Goal: Task Accomplishment & Management: Manage account settings

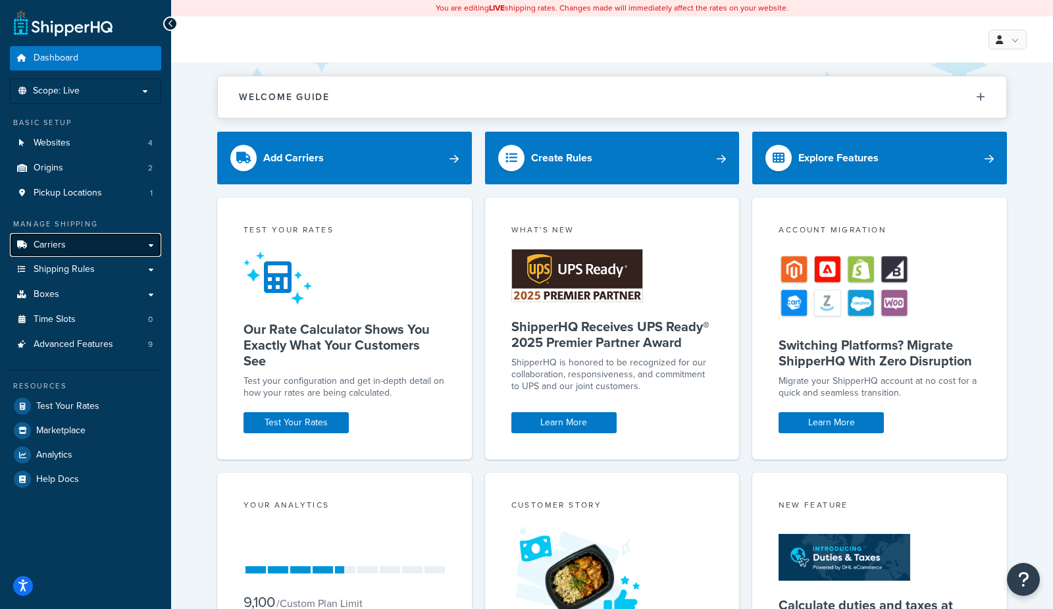
click at [99, 246] on link "Carriers" at bounding box center [85, 245] width 151 height 24
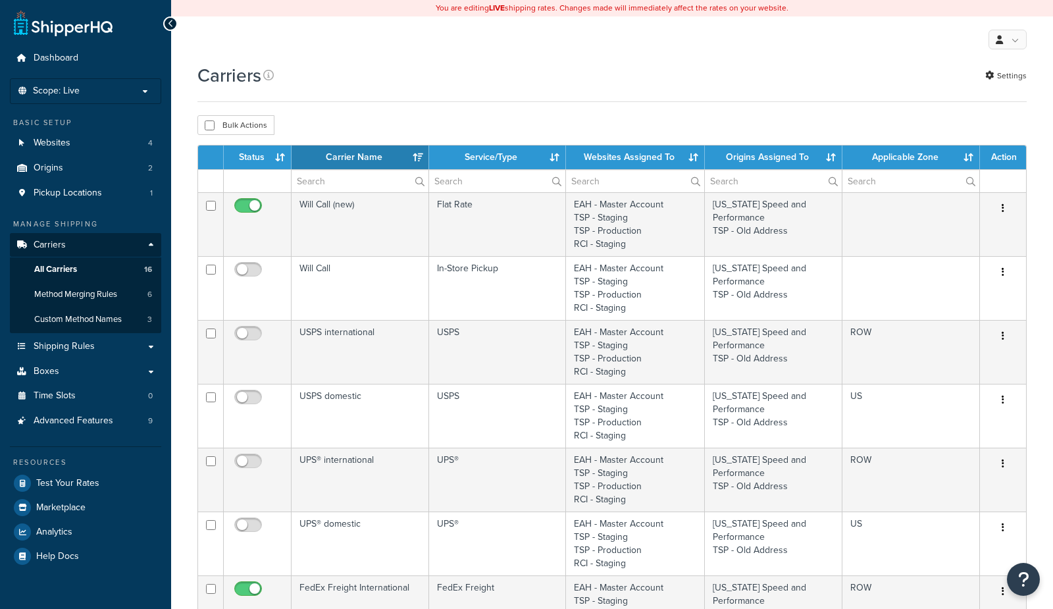
select select "15"
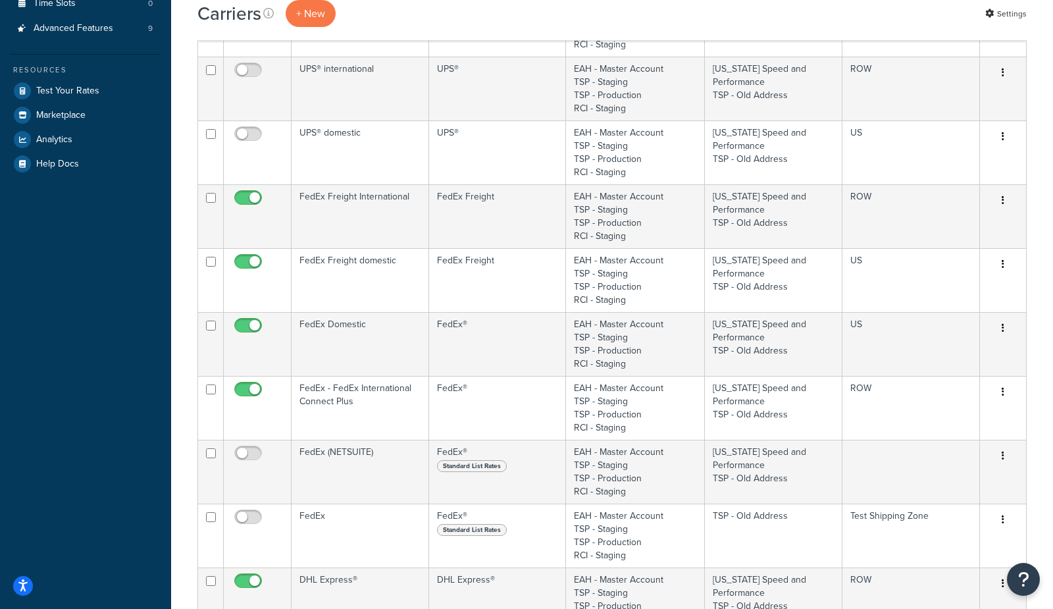
scroll to position [398, 0]
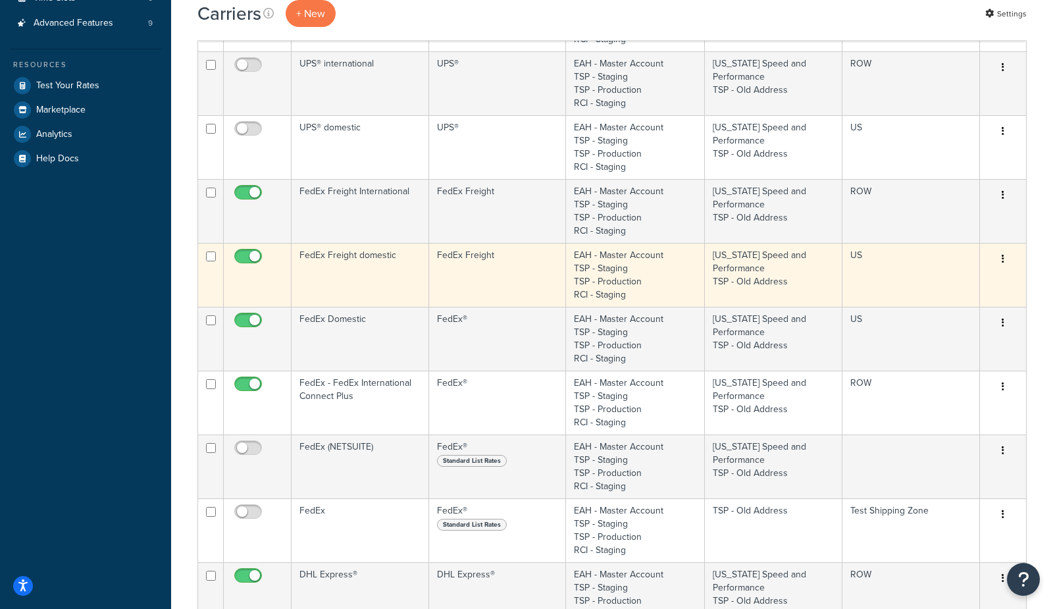
click at [386, 277] on td "FedEx Freight domestic" at bounding box center [361, 275] width 138 height 64
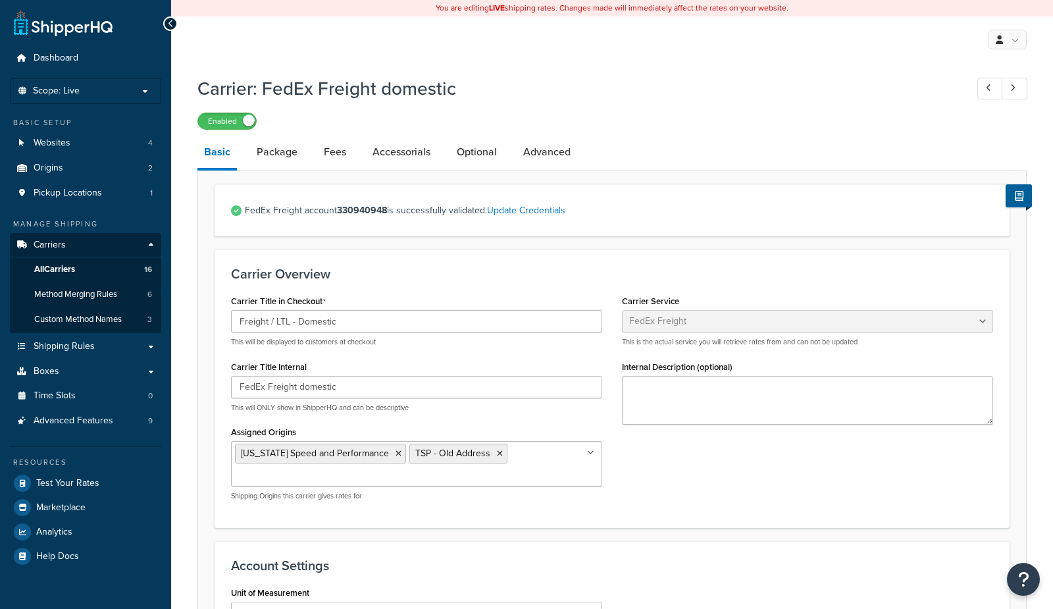
select select "fedExFreight"
click at [533, 151] on link "Advanced" at bounding box center [547, 152] width 61 height 32
select select "false"
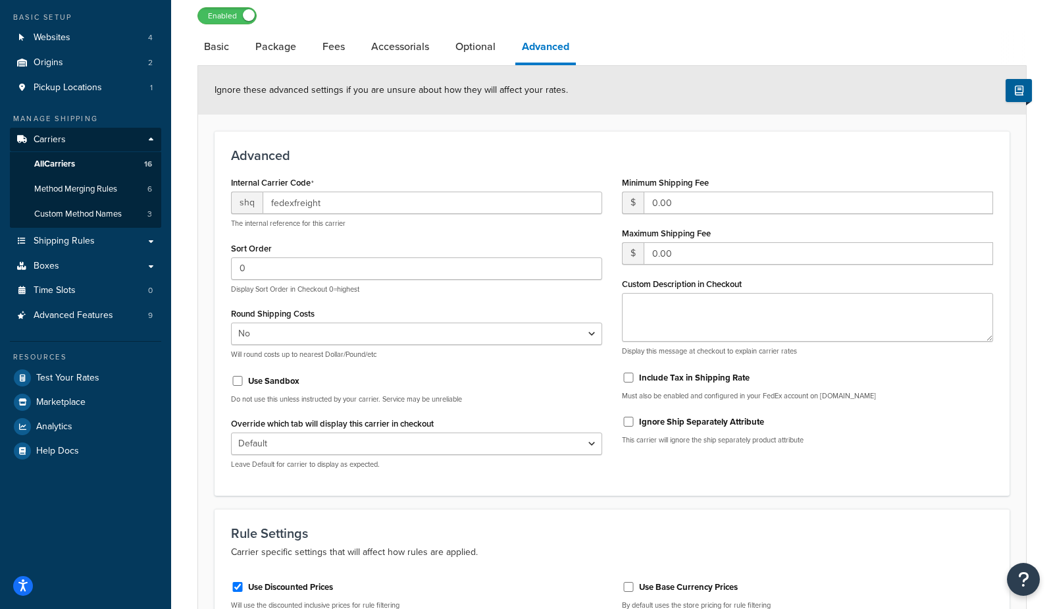
scroll to position [95, 0]
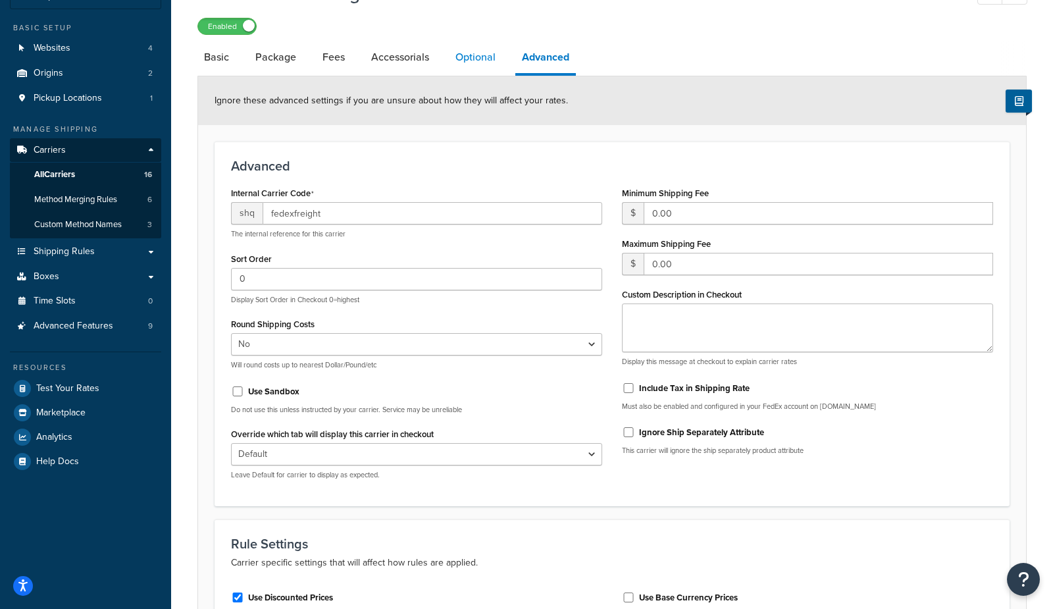
click at [485, 66] on link "Optional" at bounding box center [475, 57] width 53 height 32
select select "55"
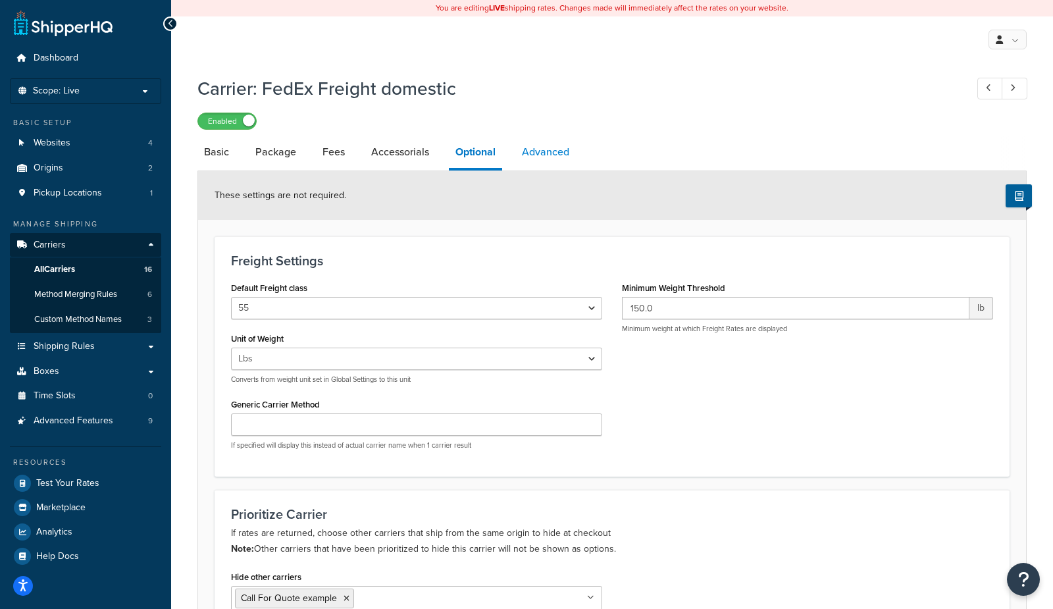
click at [533, 151] on link "Advanced" at bounding box center [545, 152] width 61 height 32
select select "false"
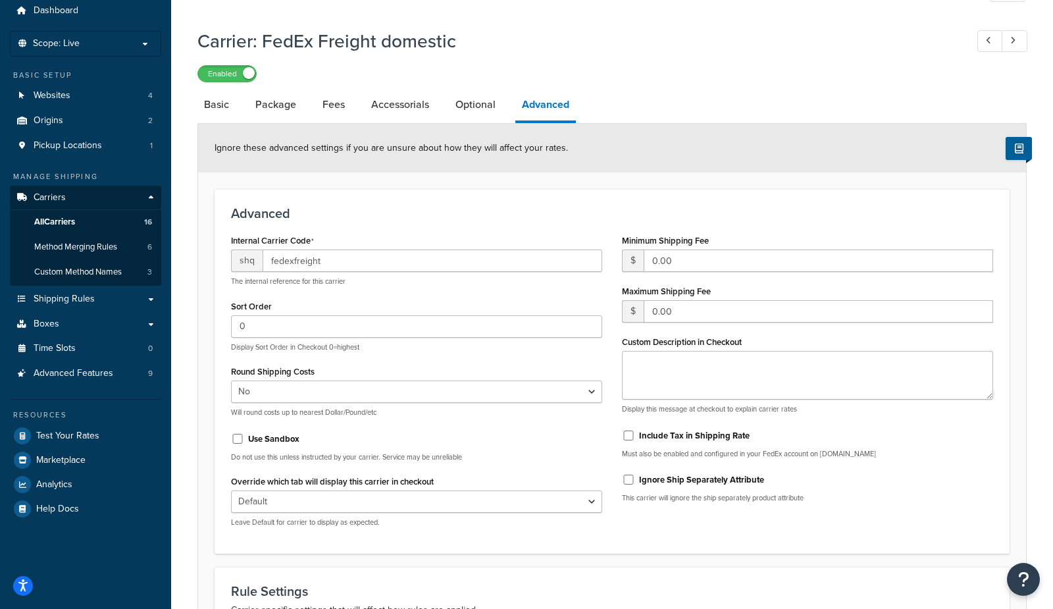
scroll to position [32, 0]
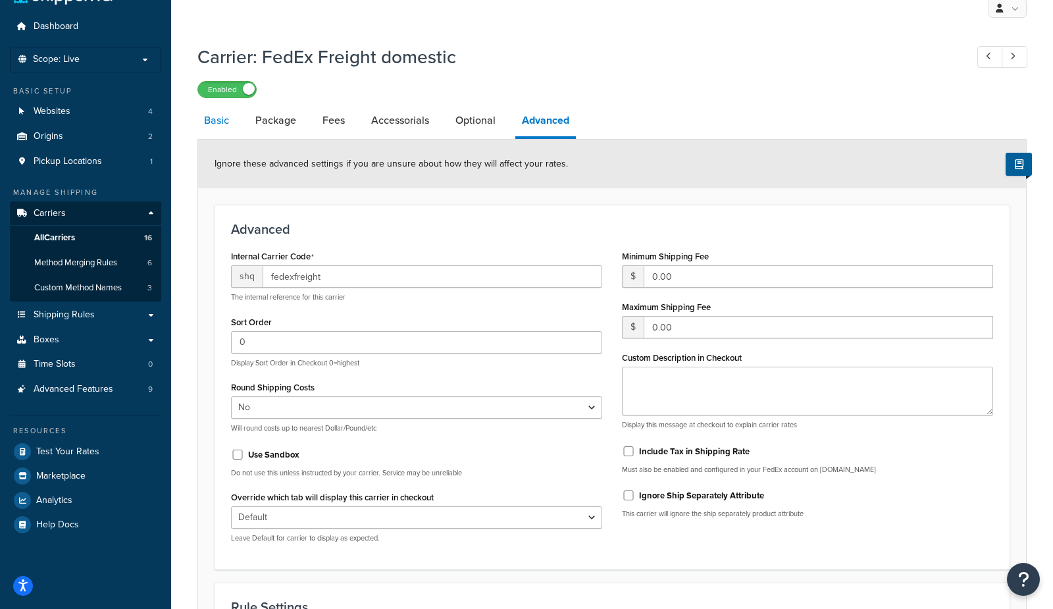
click at [213, 121] on link "Basic" at bounding box center [217, 121] width 38 height 32
select select "fedExFreight"
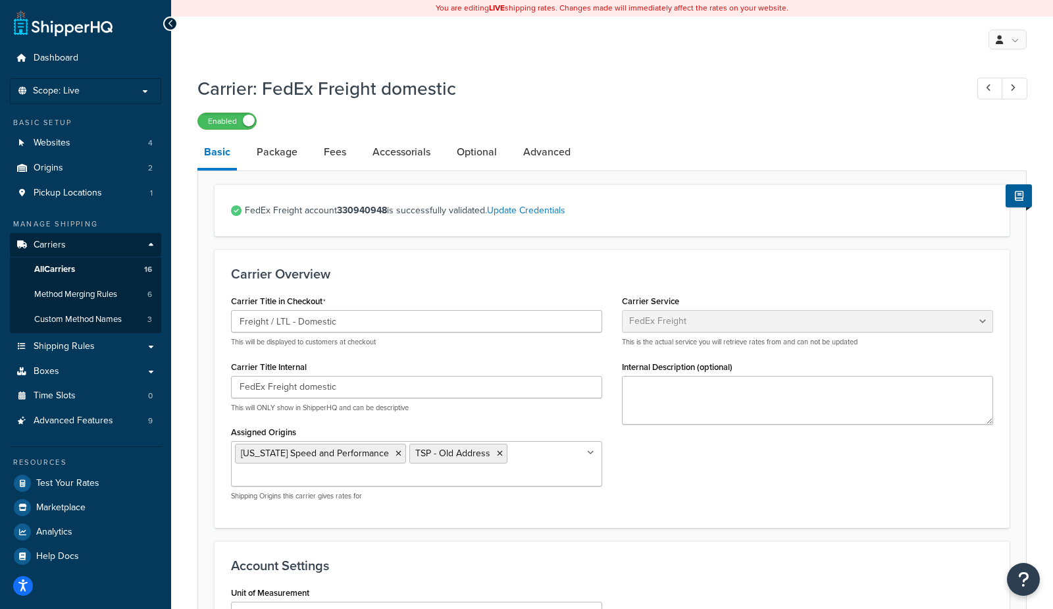
click at [378, 67] on div "You are editing LIVE shipping rates. Changes made will immediately affect the r…" at bounding box center [612, 607] width 882 height 1215
click at [70, 93] on span "Scope: Live" at bounding box center [56, 91] width 47 height 11
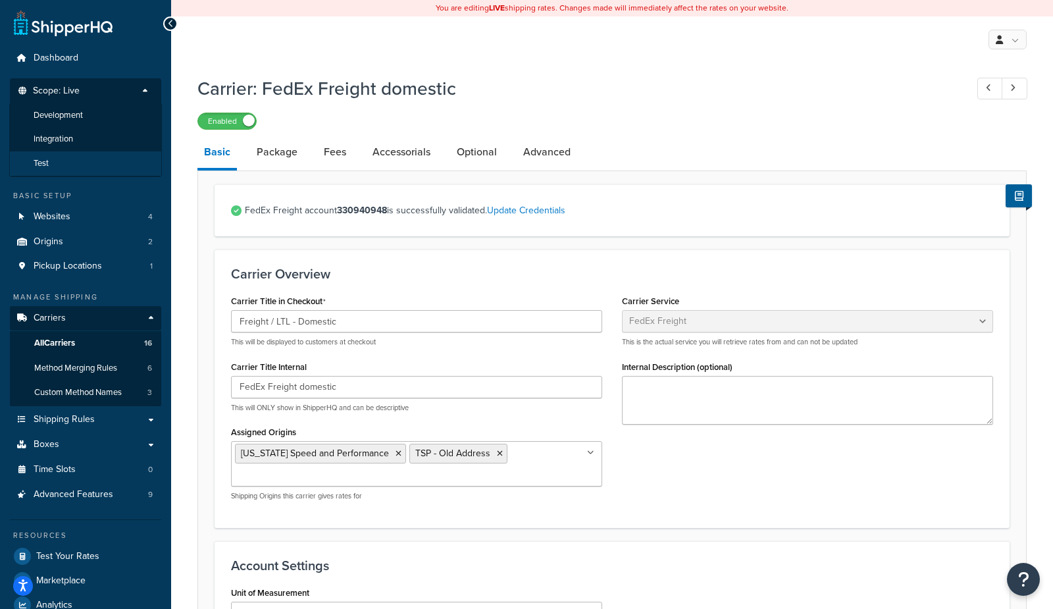
click at [41, 162] on span "Test" at bounding box center [41, 163] width 15 height 11
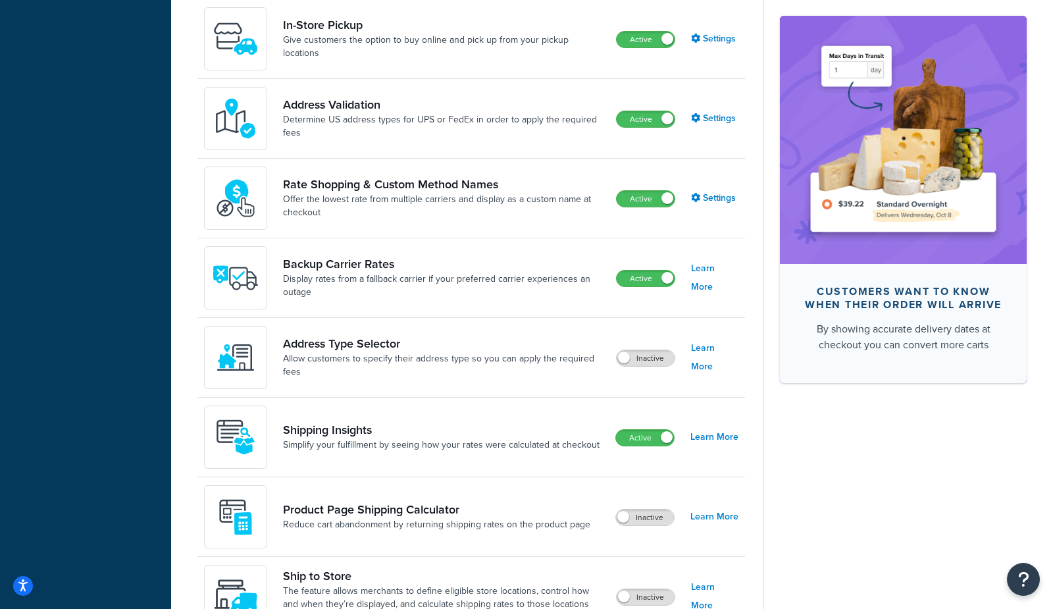
scroll to position [699, 0]
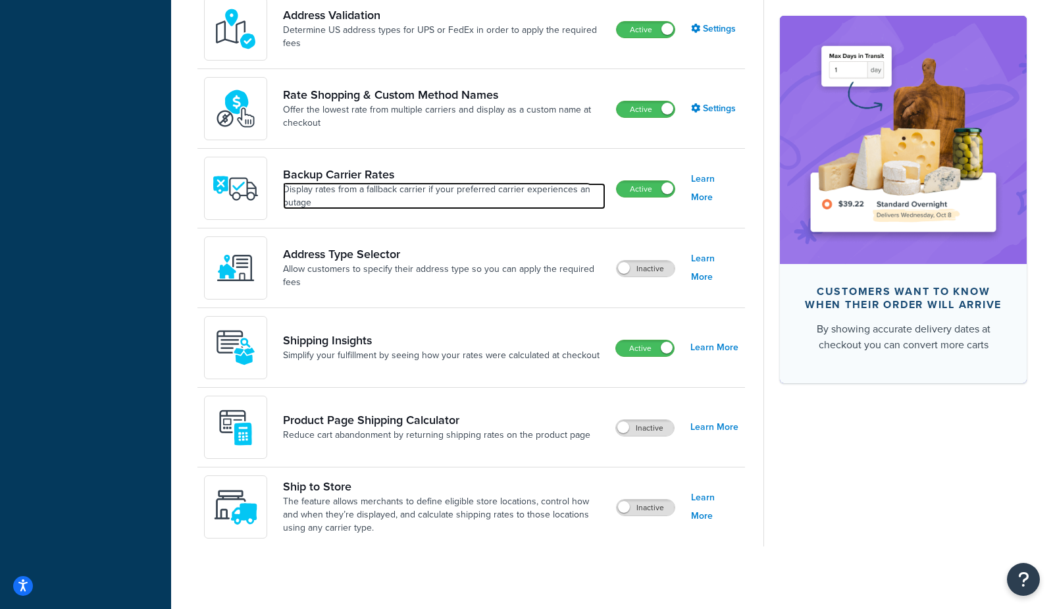
click at [463, 191] on link "Display rates from a fallback carrier if your preferred carrier experiences an …" at bounding box center [444, 196] width 323 height 26
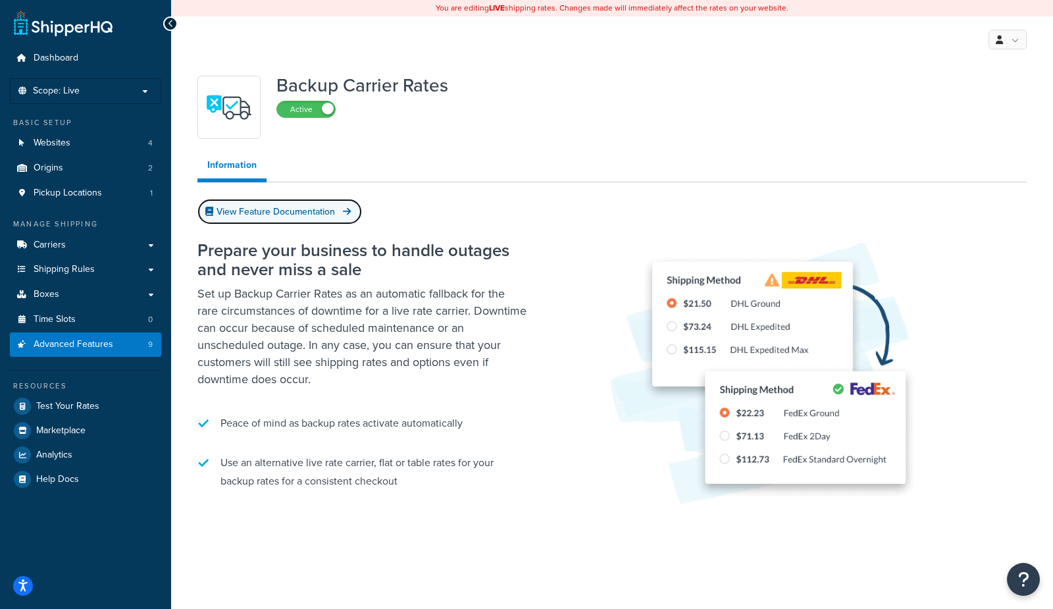
click at [314, 212] on link "View Feature Documentation" at bounding box center [280, 212] width 165 height 26
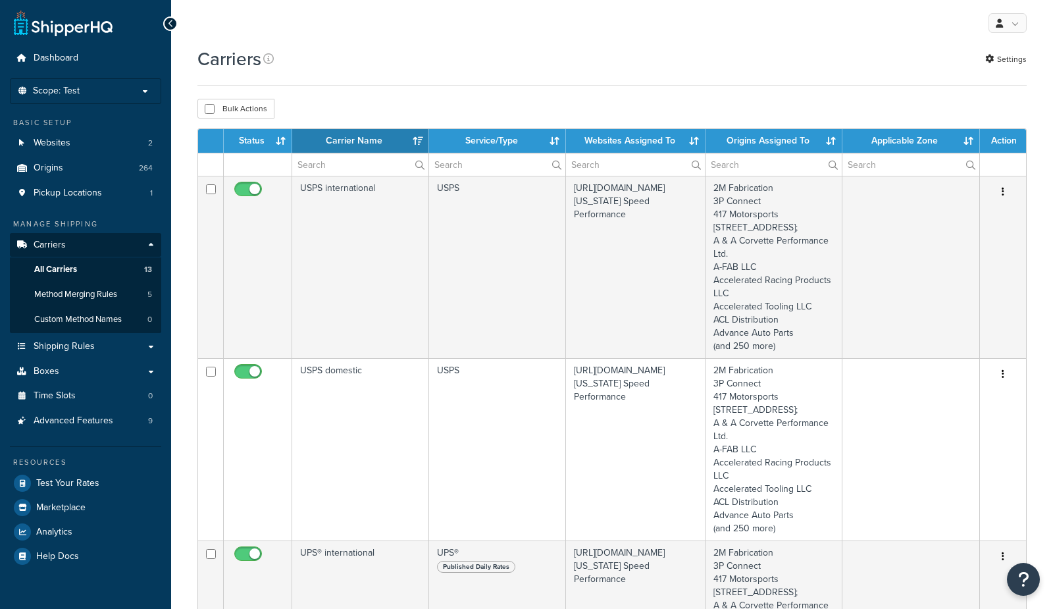
select select "15"
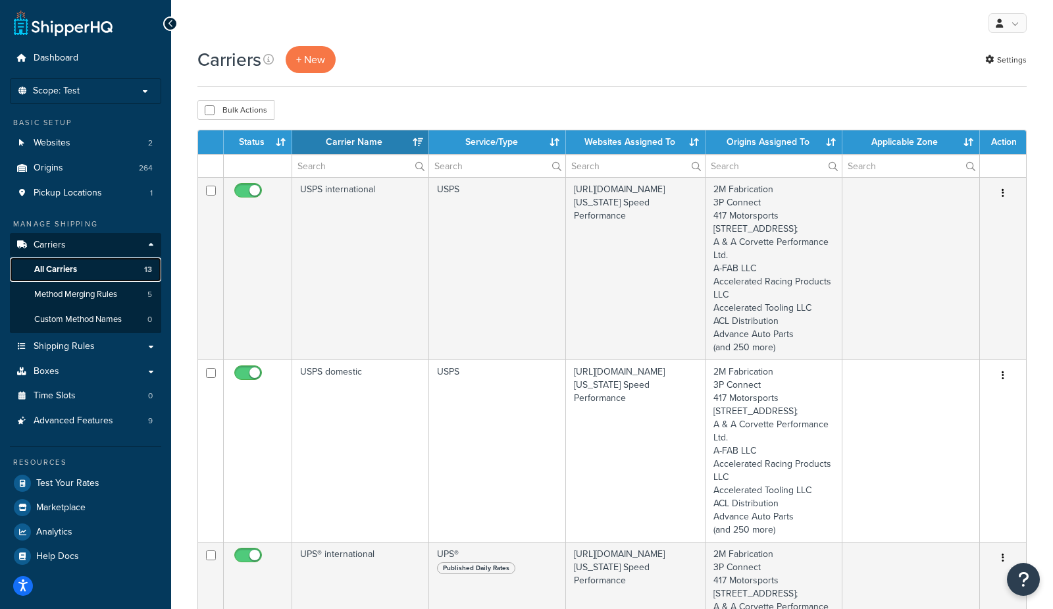
click at [78, 274] on link "All Carriers 13" at bounding box center [85, 269] width 151 height 24
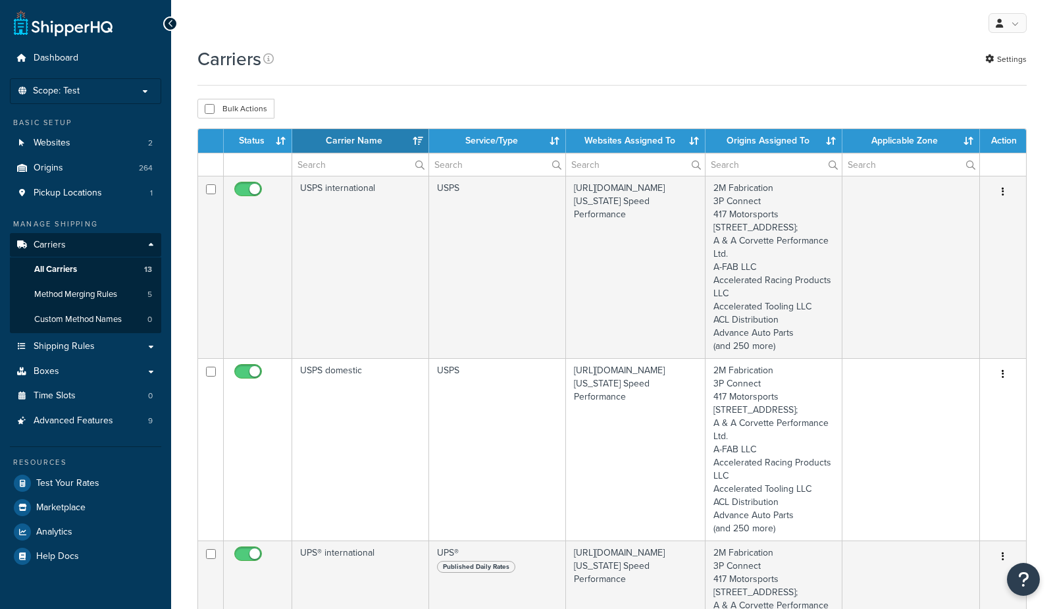
select select "15"
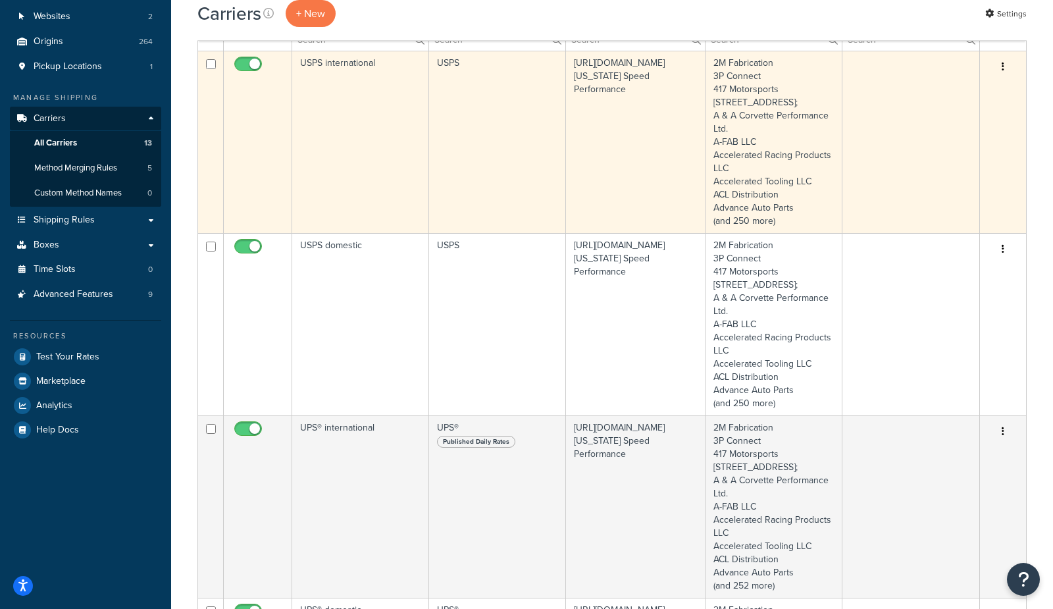
scroll to position [214, 0]
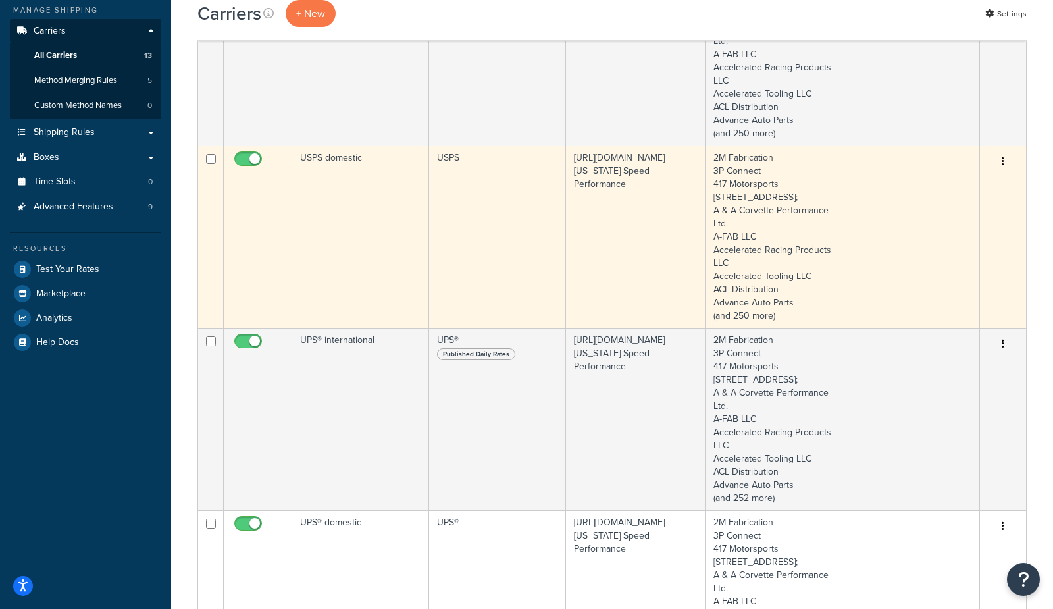
click at [375, 261] on td "USPS domestic" at bounding box center [360, 236] width 137 height 182
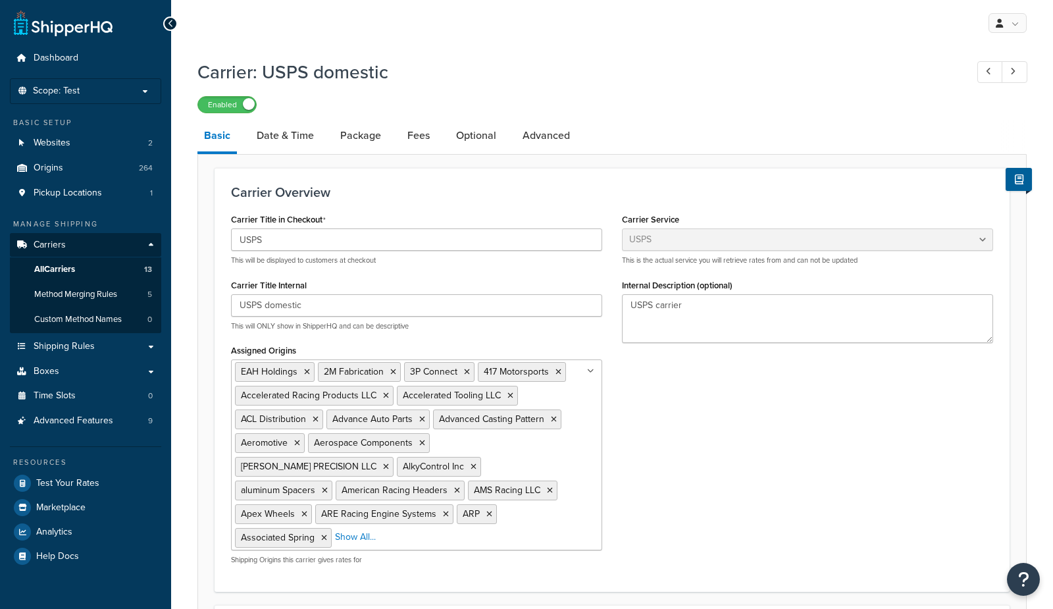
select select "usps"
select select "ONLINE"
click at [493, 132] on link "Optional" at bounding box center [476, 136] width 53 height 32
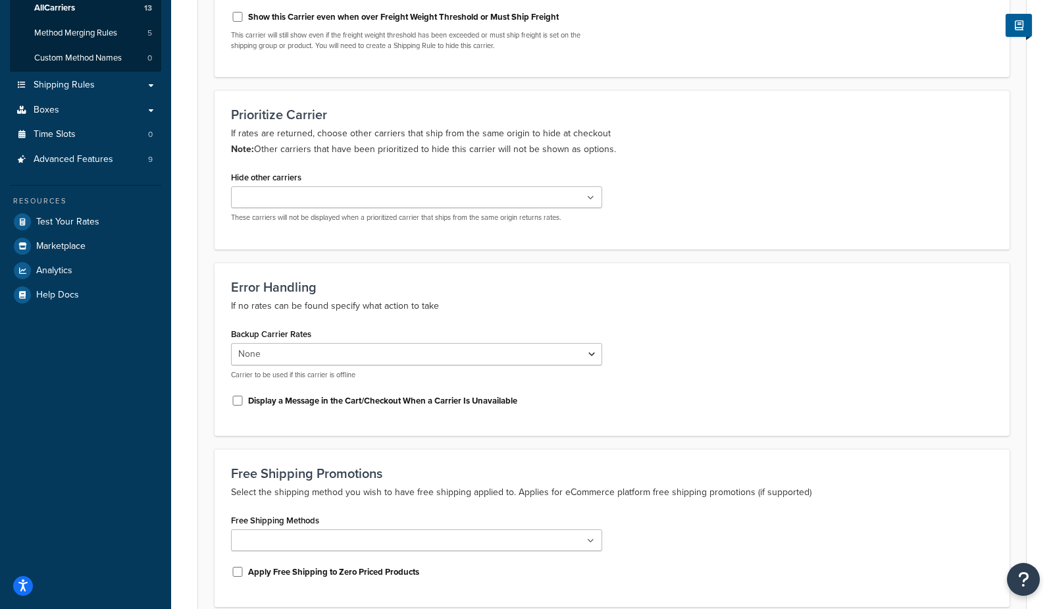
scroll to position [262, 0]
click at [300, 352] on select "None FedEx Domestic UPS® domestic FedEx Freight domestic USPS international UPS…" at bounding box center [416, 353] width 371 height 22
select select "153270"
click at [231, 342] on select "None FedEx Domestic UPS® domestic FedEx Freight domestic USPS international UPS…" at bounding box center [416, 353] width 371 height 22
click at [313, 402] on label "Display a Message in the Cart/Checkout When a Carrier Is Unavailable" at bounding box center [382, 400] width 269 height 12
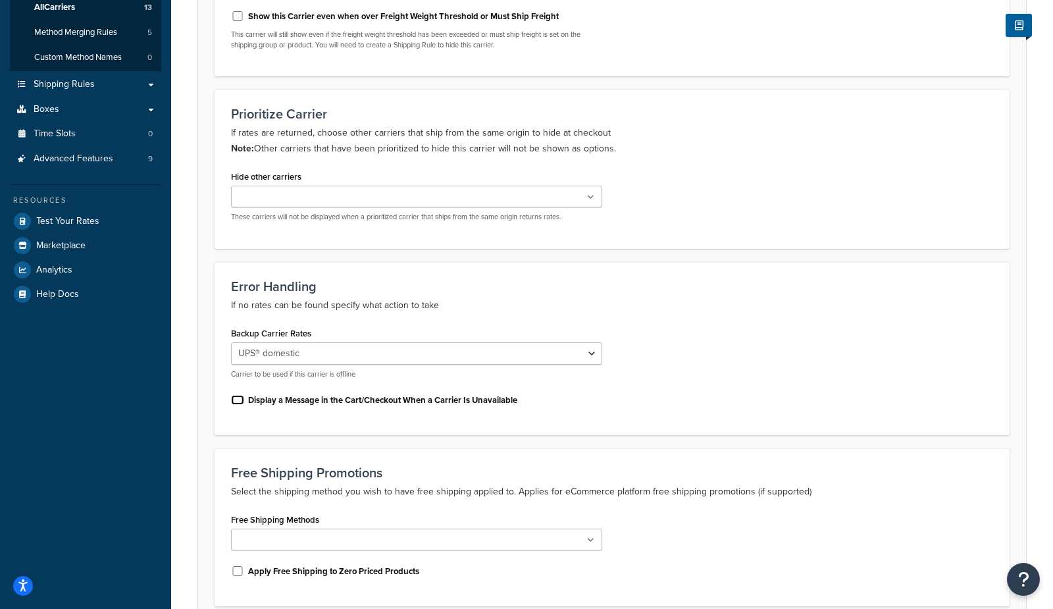
click at [244, 402] on input "Display a Message in the Cart/Checkout When a Carrier Is Unavailable" at bounding box center [237, 400] width 13 height 10
checkbox input "true"
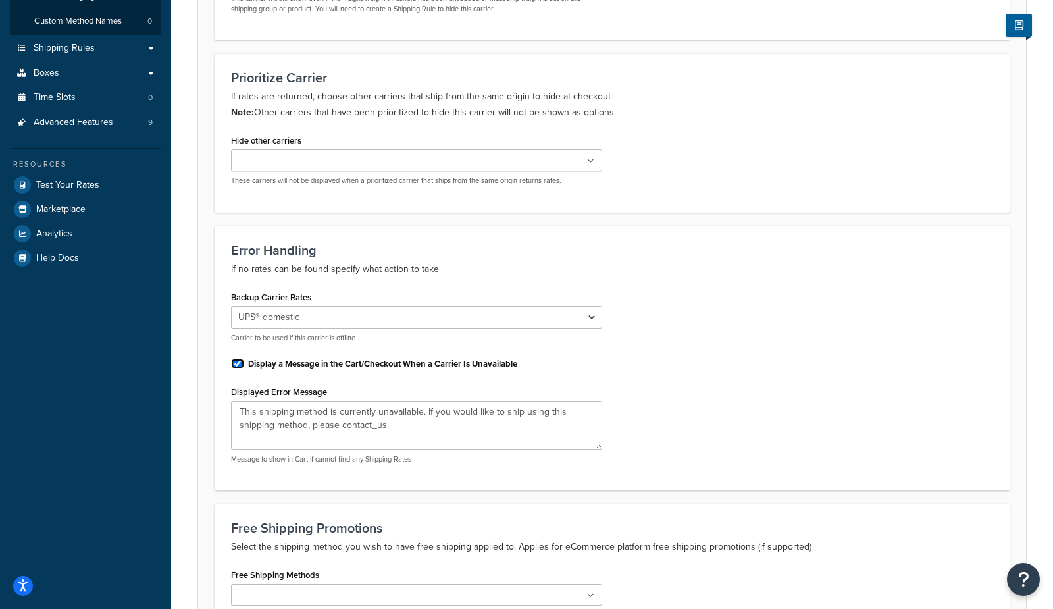
scroll to position [0, 0]
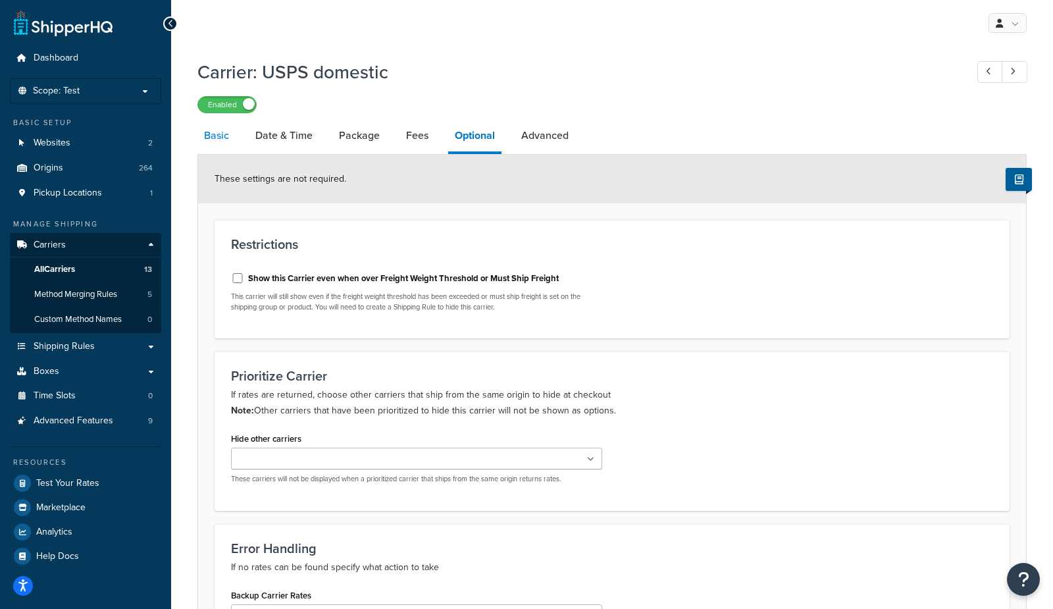
click at [201, 127] on link "Basic" at bounding box center [217, 136] width 38 height 32
select select "usps"
select select "ONLINE"
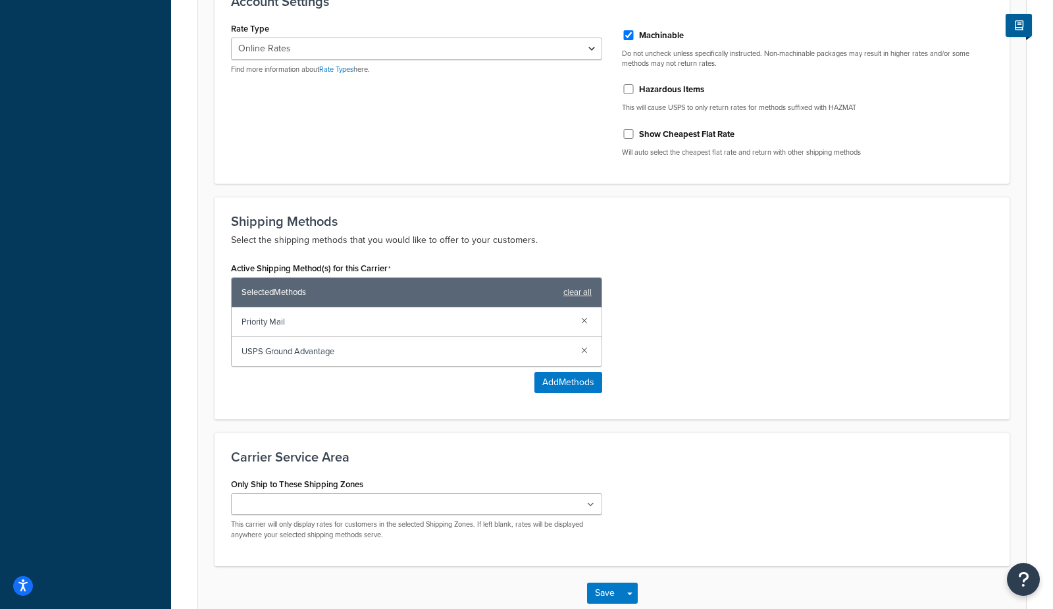
scroll to position [688, 0]
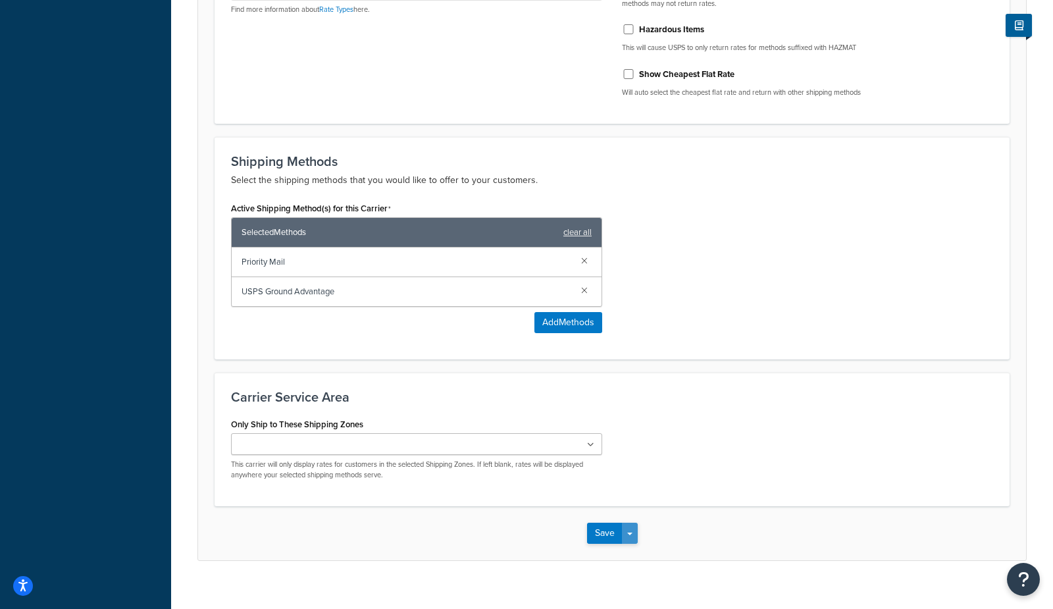
click at [637, 517] on div "Save Save Dropdown Save and Edit" at bounding box center [612, 533] width 828 height 54
click at [635, 523] on button "Save Dropdown" at bounding box center [630, 533] width 16 height 21
click at [636, 544] on button "Save and Edit" at bounding box center [635, 558] width 96 height 28
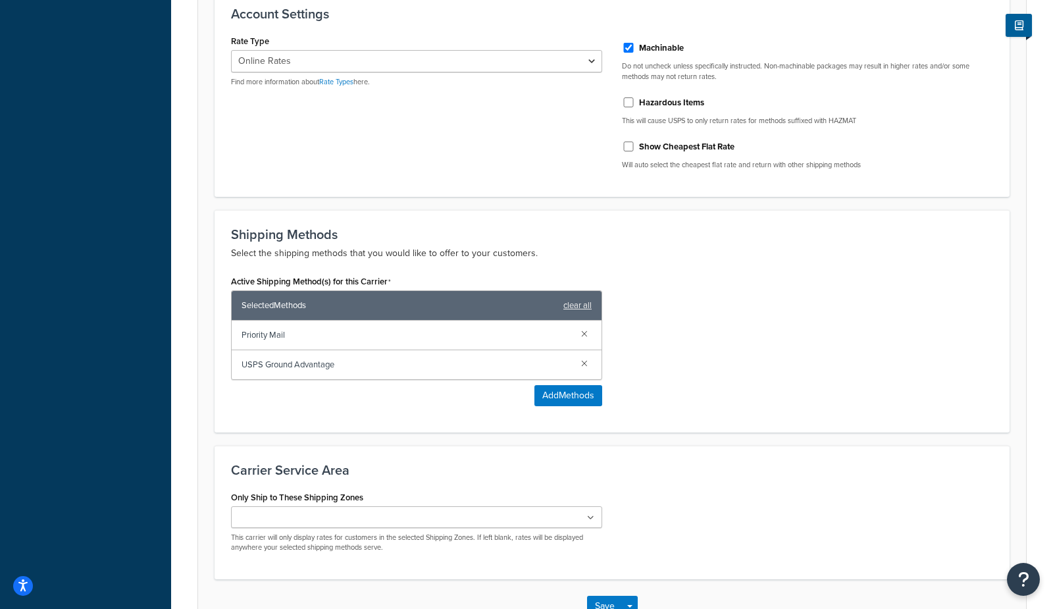
scroll to position [0, 0]
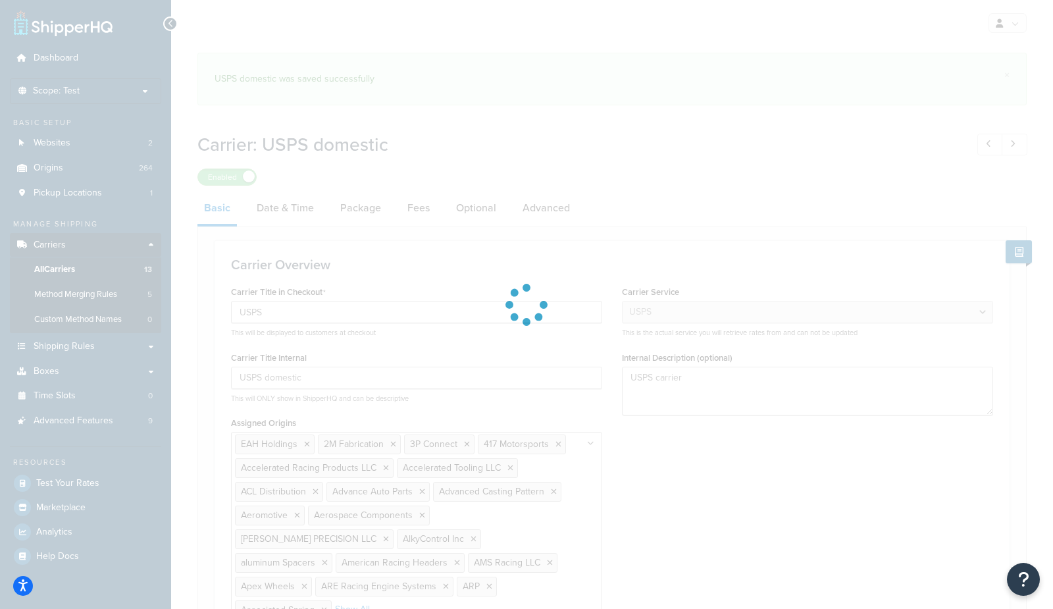
select select "usps"
select select "ONLINE"
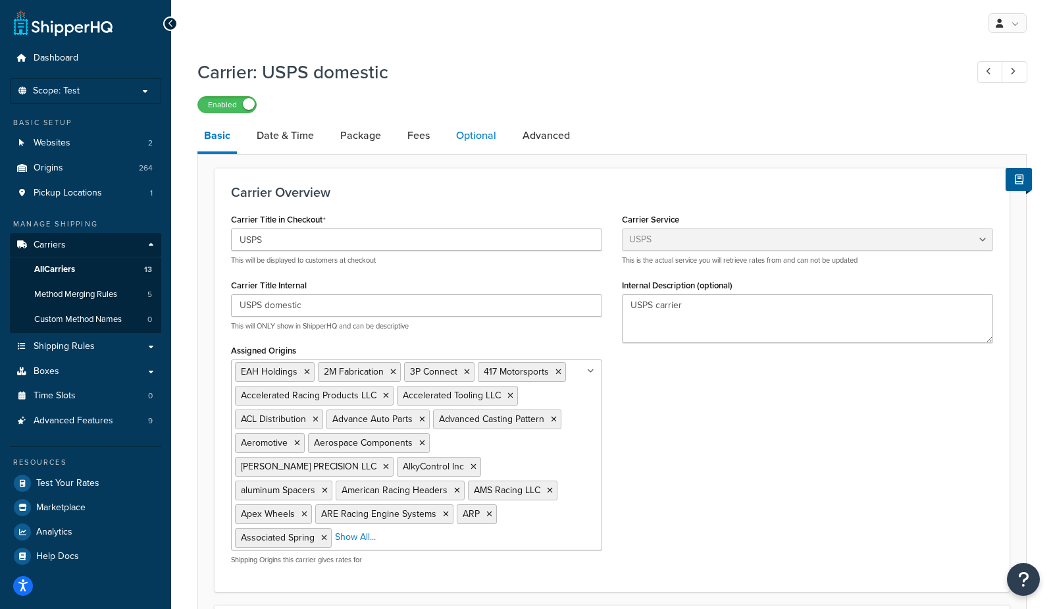
click at [475, 147] on link "Optional" at bounding box center [476, 136] width 53 height 32
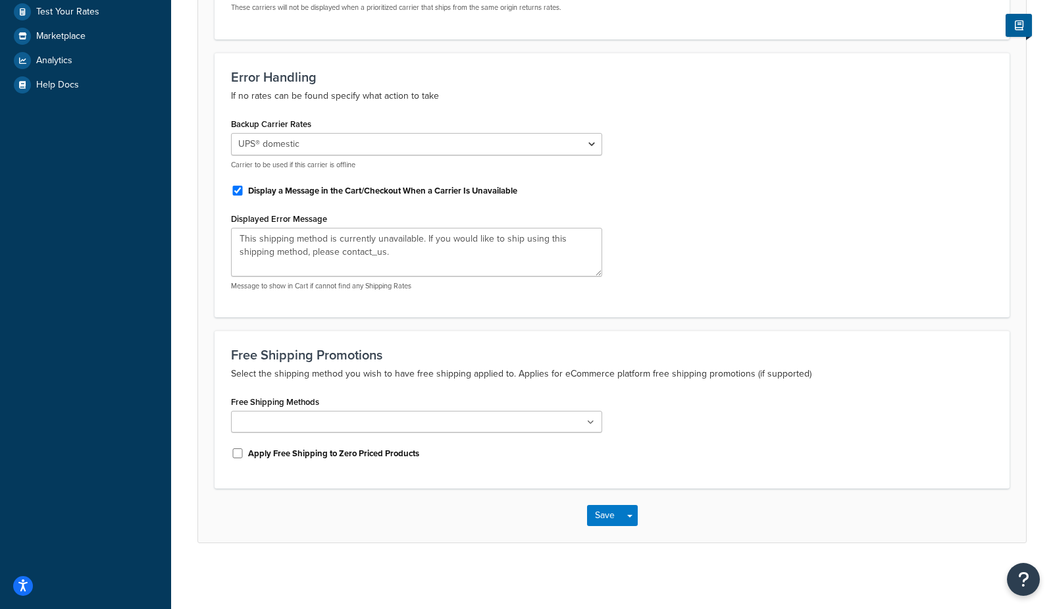
scroll to position [473, 0]
click at [416, 138] on select "None FedEx Domestic UPS® domestic FedEx Freight domestic USPS international UPS…" at bounding box center [416, 144] width 371 height 22
select select "0"
click at [231, 133] on select "None FedEx Domestic UPS® domestic FedEx Freight domestic USPS international UPS…" at bounding box center [416, 144] width 371 height 22
click at [862, 286] on div "Backup Carrier Rates None FedEx Domestic UPS® domestic FedEx Freight domestic U…" at bounding box center [612, 208] width 782 height 187
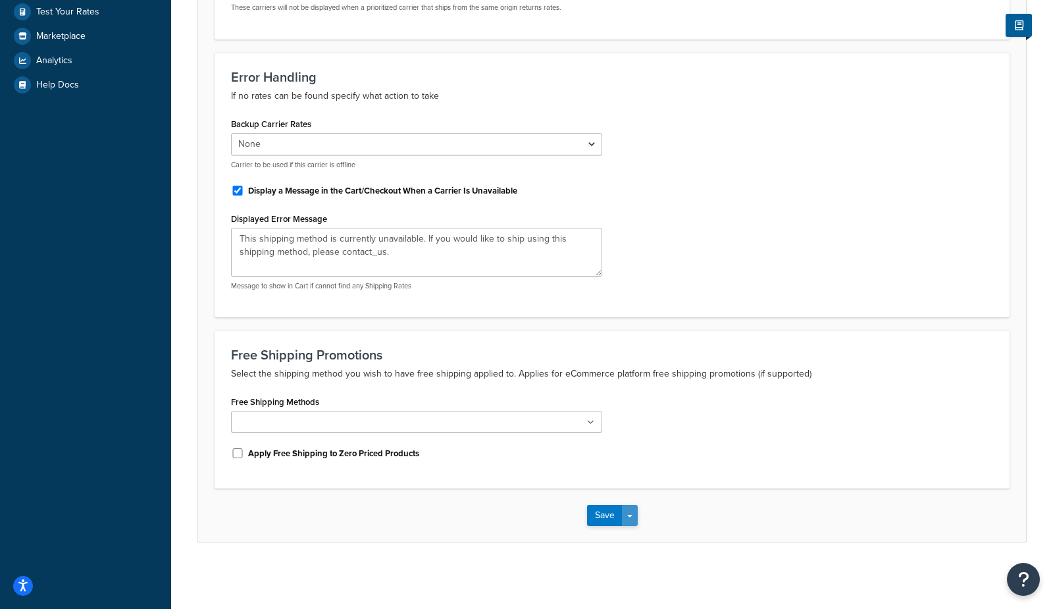
click at [633, 521] on button "Save Dropdown" at bounding box center [630, 515] width 16 height 21
drag, startPoint x: 631, startPoint y: 539, endPoint x: 635, endPoint y: 517, distance: 22.2
click at [633, 538] on button "Save and Edit" at bounding box center [635, 540] width 96 height 28
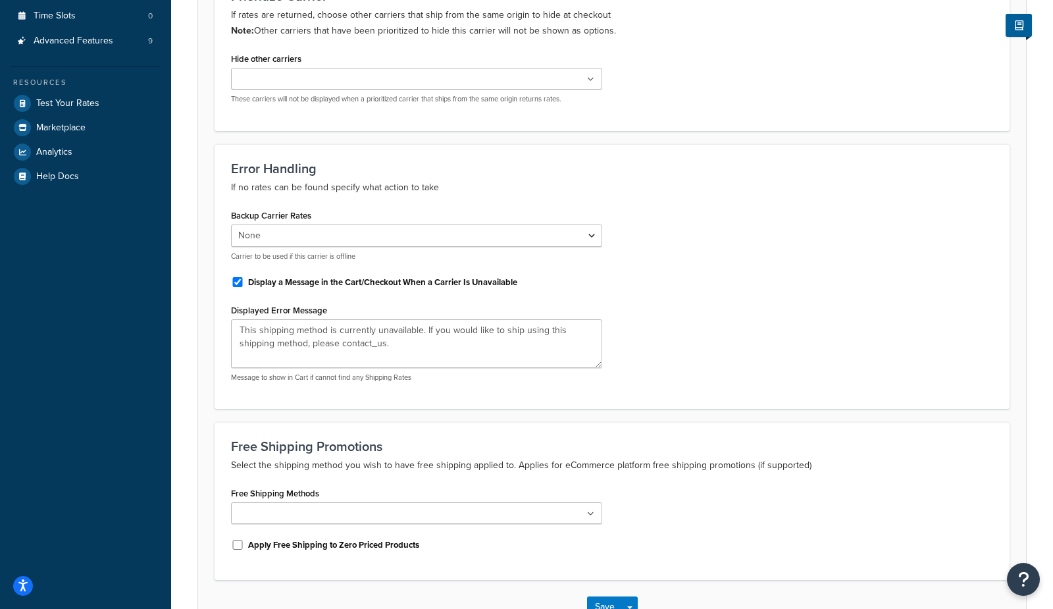
scroll to position [383, 0]
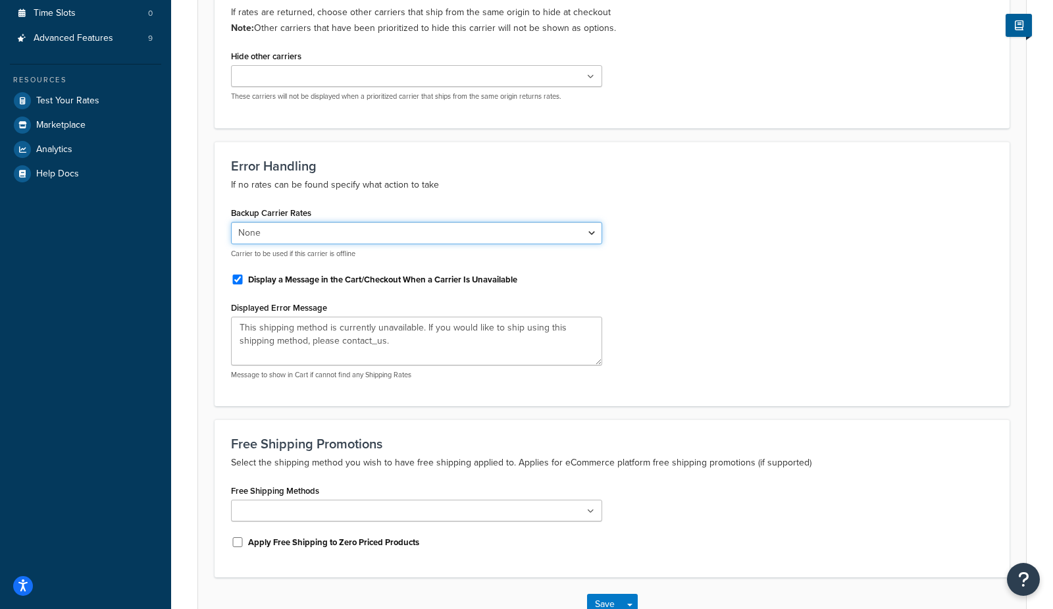
click at [277, 236] on select "None FedEx Domestic UPS® domestic FedEx Freight domestic USPS international UPS…" at bounding box center [416, 233] width 371 height 22
click at [231, 223] on select "None FedEx Domestic UPS® domestic FedEx Freight domestic USPS international UPS…" at bounding box center [416, 233] width 371 height 22
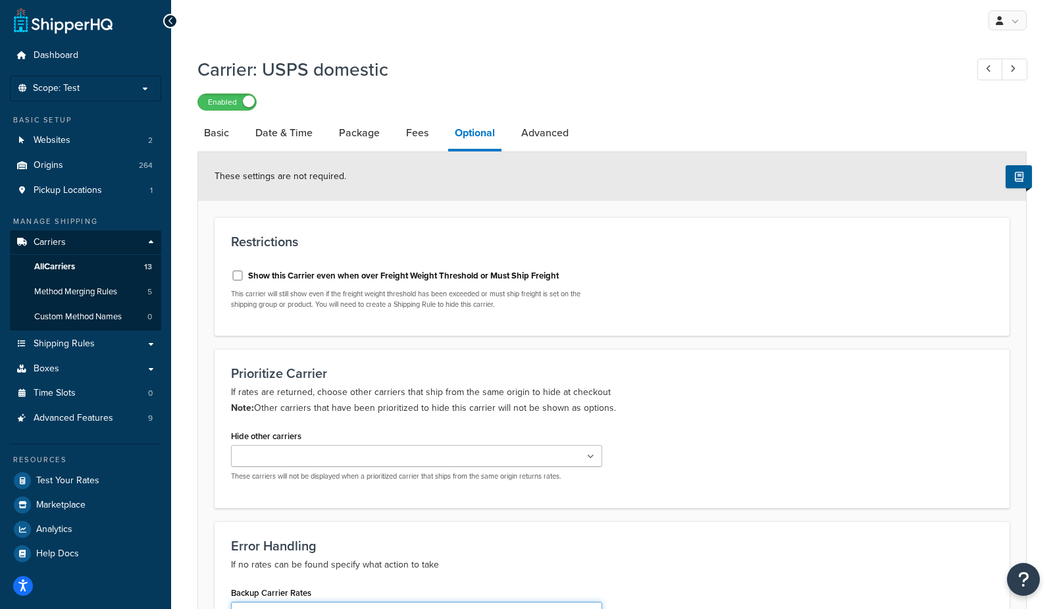
scroll to position [0, 0]
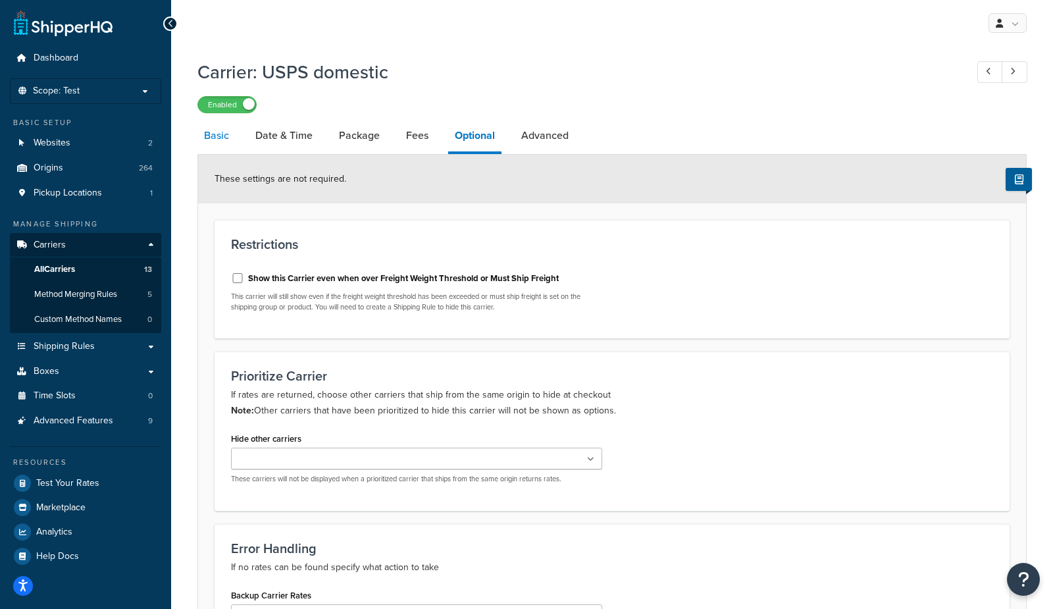
click at [215, 138] on link "Basic" at bounding box center [217, 136] width 38 height 32
select select "usps"
select select "ONLINE"
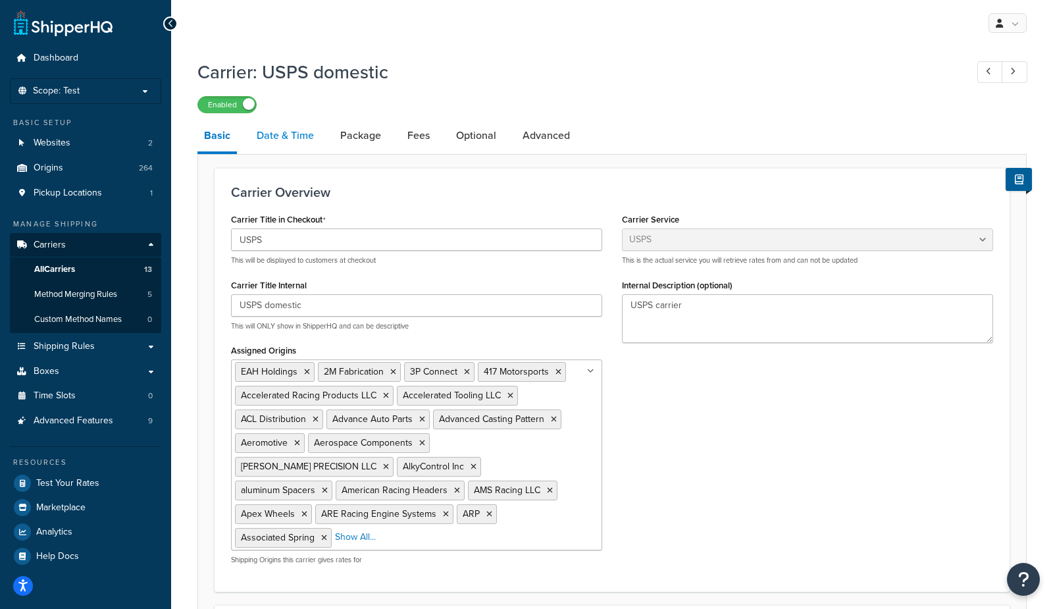
click at [282, 120] on link "Date & Time" at bounding box center [285, 136] width 70 height 32
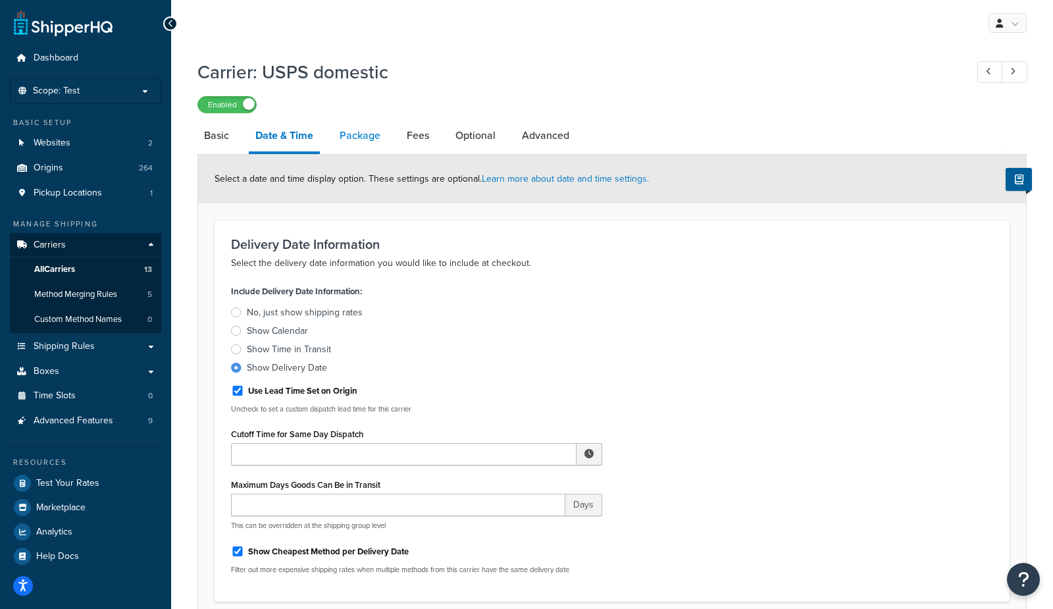
click at [351, 130] on link "Package" at bounding box center [360, 136] width 54 height 32
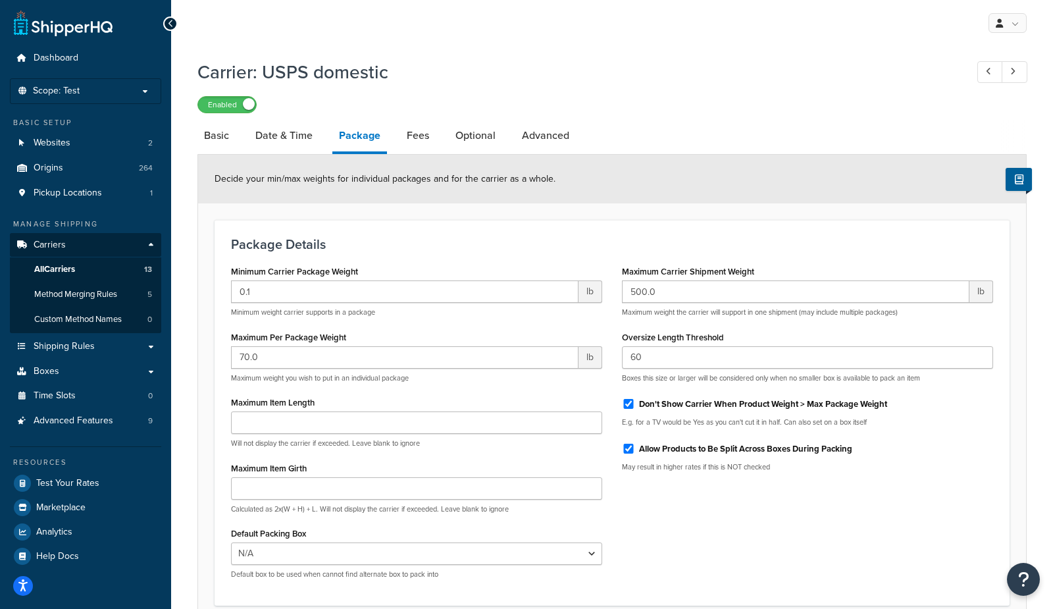
click at [436, 139] on li "Fees" at bounding box center [424, 136] width 49 height 32
drag, startPoint x: 423, startPoint y: 134, endPoint x: 452, endPoint y: 134, distance: 29.6
click at [423, 134] on link "Fees" at bounding box center [418, 136] width 36 height 32
select select "AFTER"
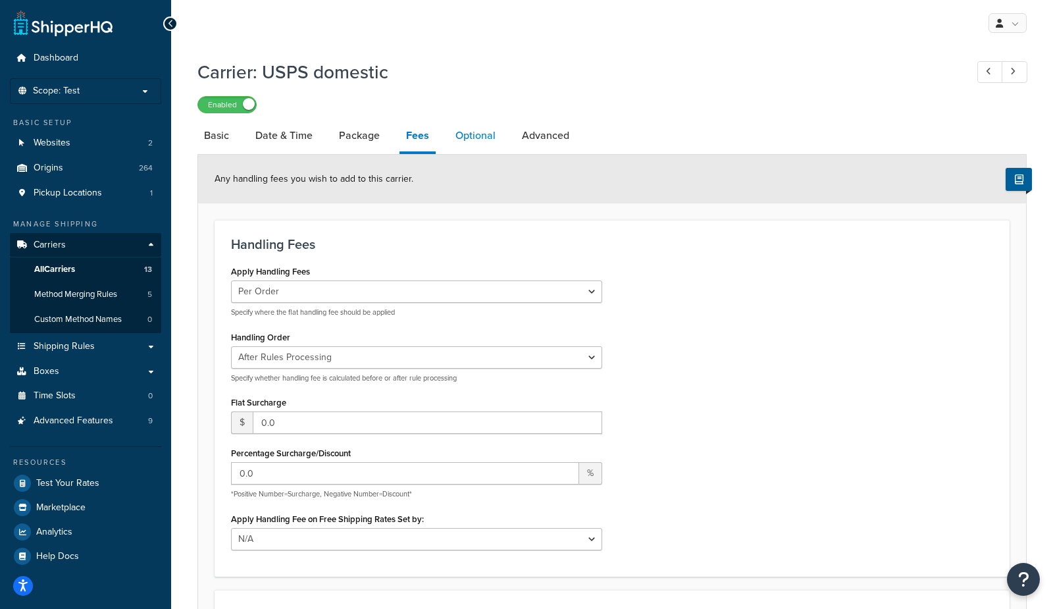
click at [477, 137] on link "Optional" at bounding box center [475, 136] width 53 height 32
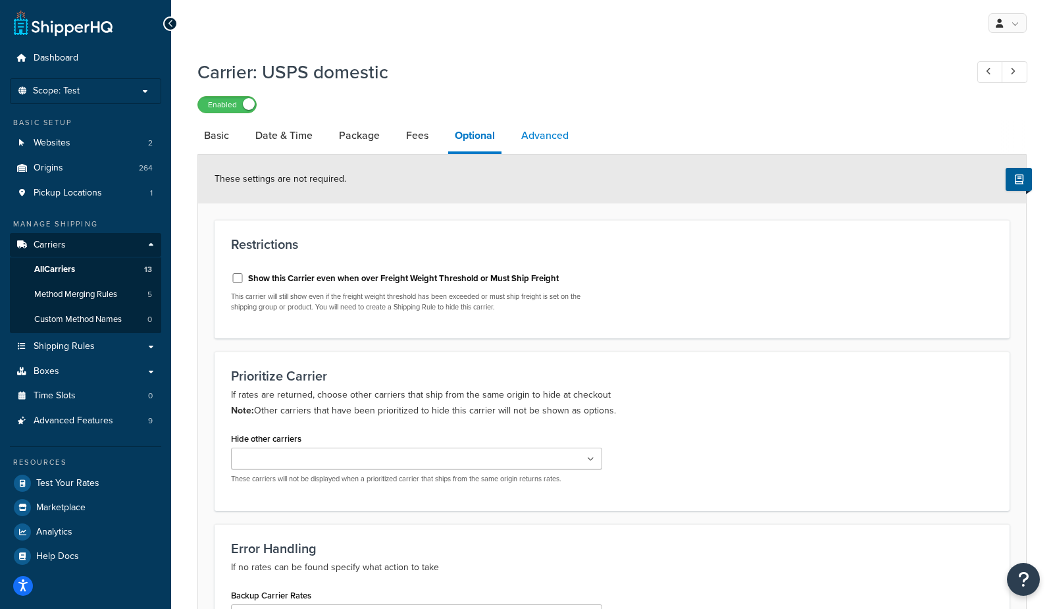
click at [573, 140] on link "Advanced" at bounding box center [545, 136] width 61 height 32
select select "false"
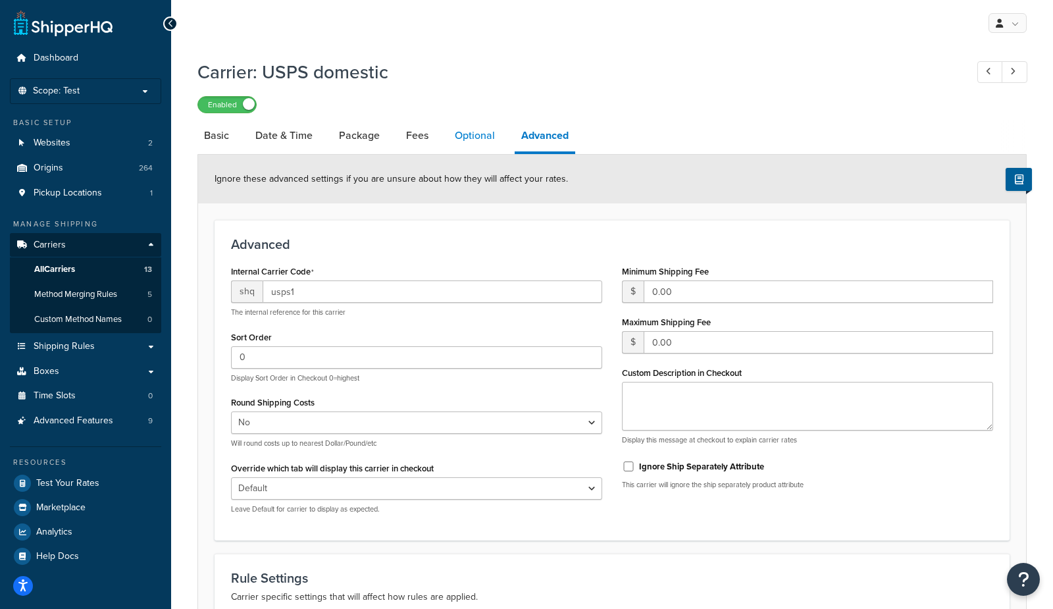
click at [462, 140] on link "Optional" at bounding box center [474, 136] width 53 height 32
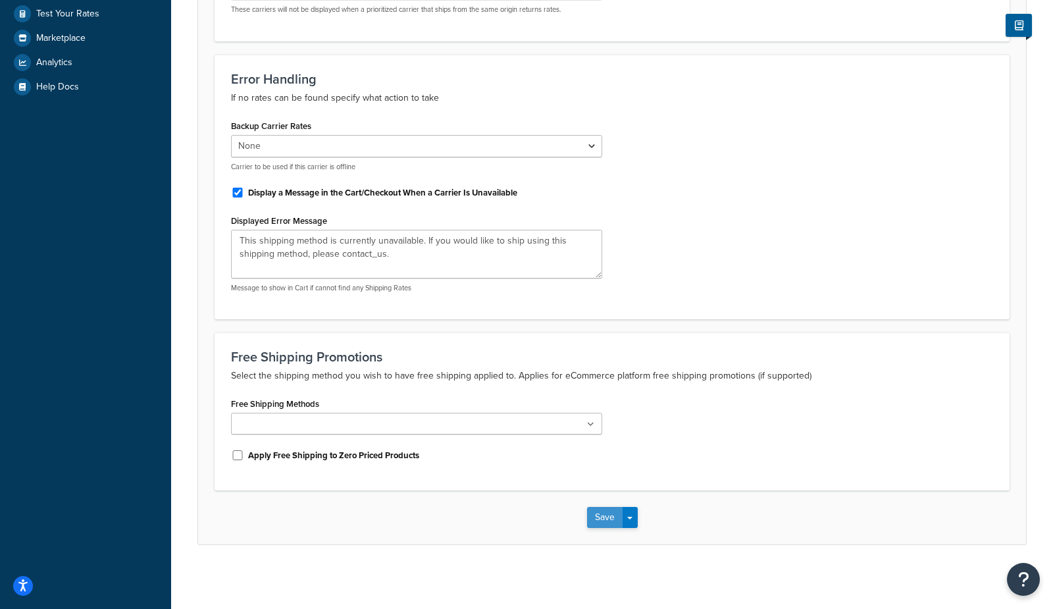
scroll to position [465, 0]
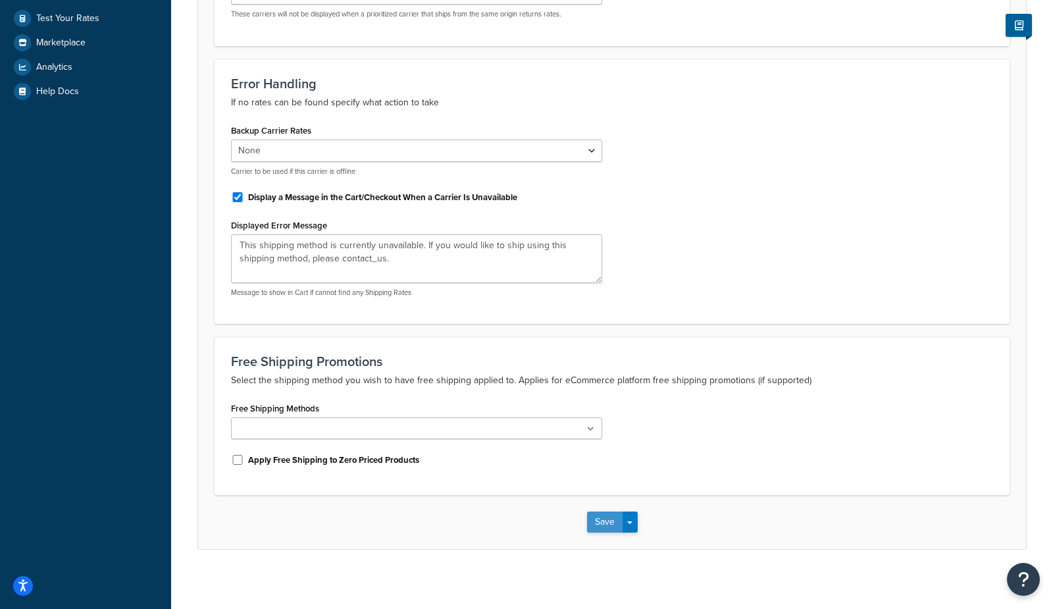
click at [596, 516] on button "Save" at bounding box center [605, 522] width 36 height 21
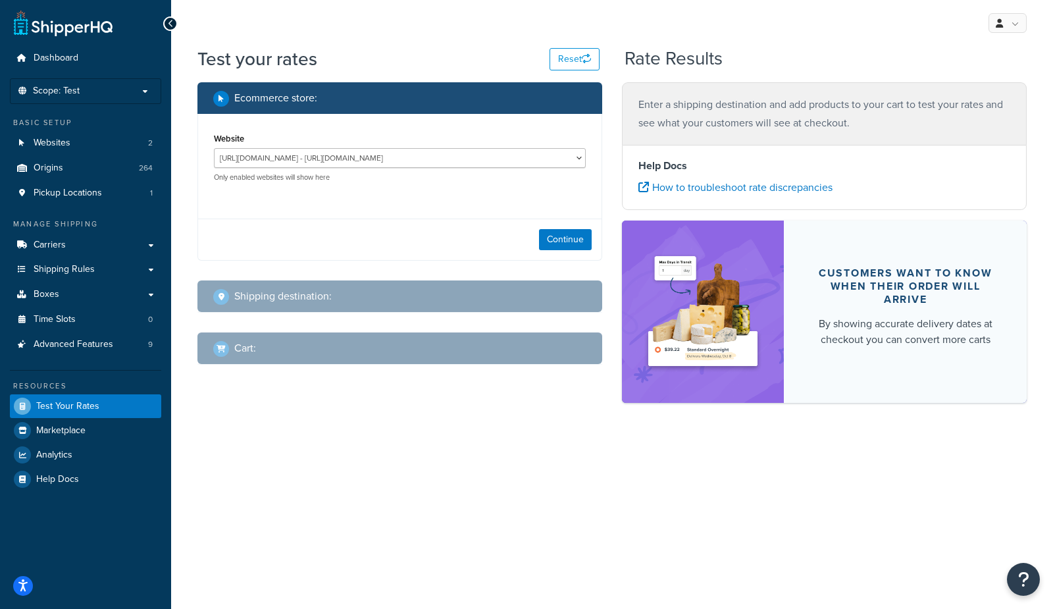
click at [567, 251] on div "Continue" at bounding box center [400, 239] width 404 height 41
click at [567, 243] on button "Continue" at bounding box center [565, 239] width 53 height 21
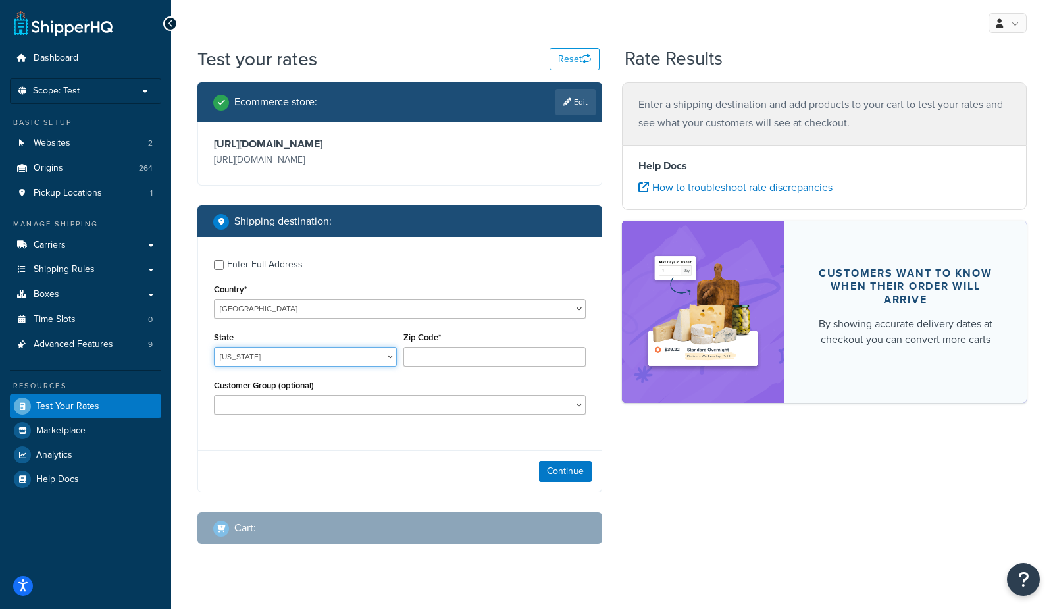
click at [261, 351] on select "Alabama Alaska American Samoa Arizona Arkansas Armed Forces Americas Armed Forc…" at bounding box center [305, 357] width 183 height 20
select select "TX"
click at [214, 348] on select "Alabama Alaska American Samoa Arizona Arkansas Armed Forces Americas Armed Forc…" at bounding box center [305, 357] width 183 height 20
type input "78745"
click at [541, 469] on button "Continue" at bounding box center [565, 471] width 53 height 21
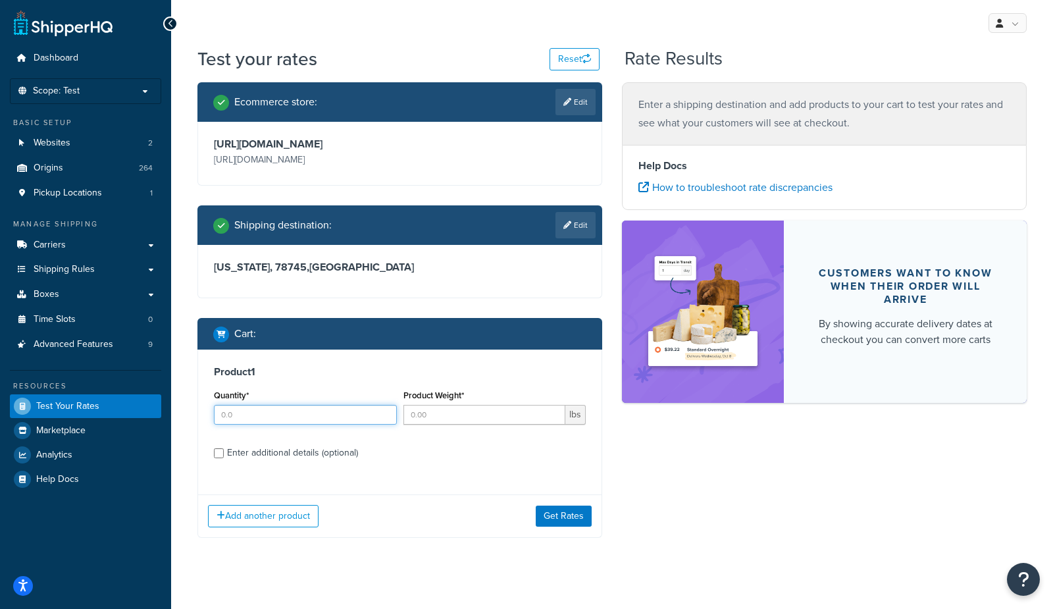
click at [269, 414] on input "Quantity*" at bounding box center [305, 415] width 183 height 20
type input "1"
click at [430, 417] on input "Product Weight*" at bounding box center [485, 415] width 163 height 20
type input "2"
click at [323, 451] on div "Enter additional details (optional)" at bounding box center [292, 453] width 131 height 18
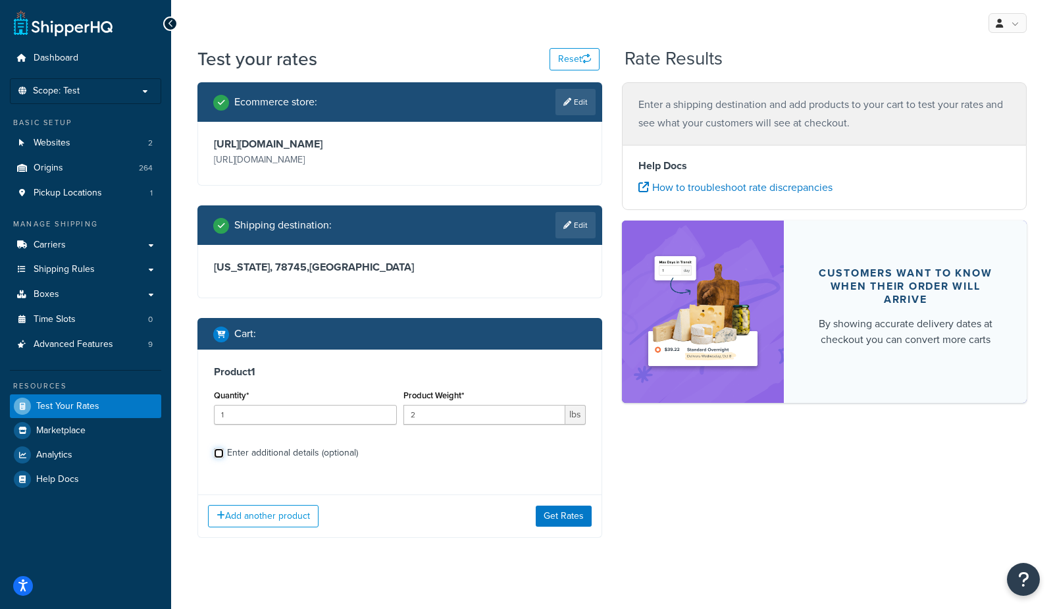
click at [224, 451] on input "Enter additional details (optional)" at bounding box center [219, 453] width 10 height 10
checkbox input "true"
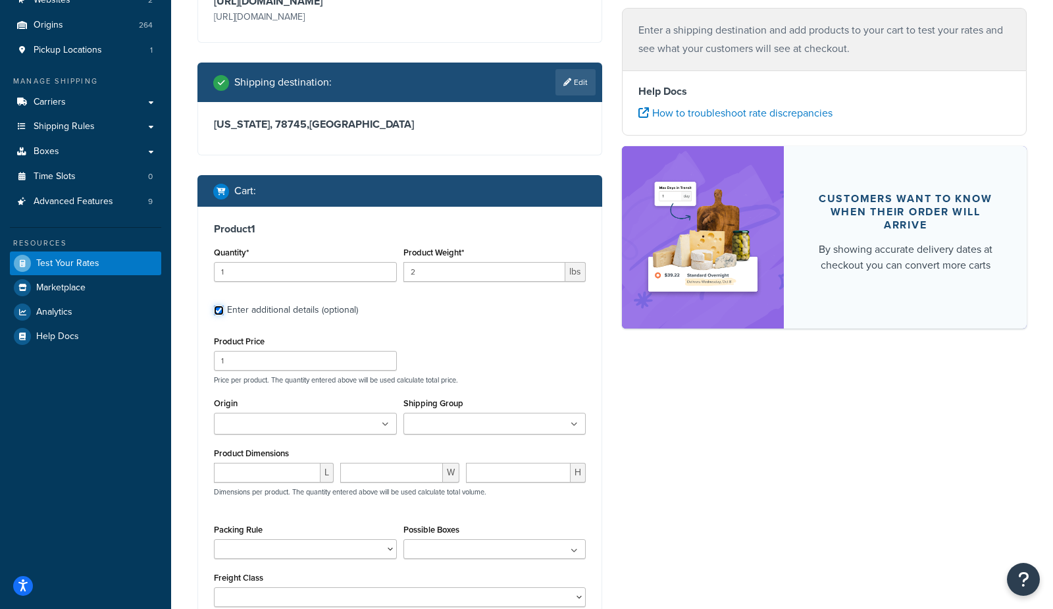
scroll to position [230, 0]
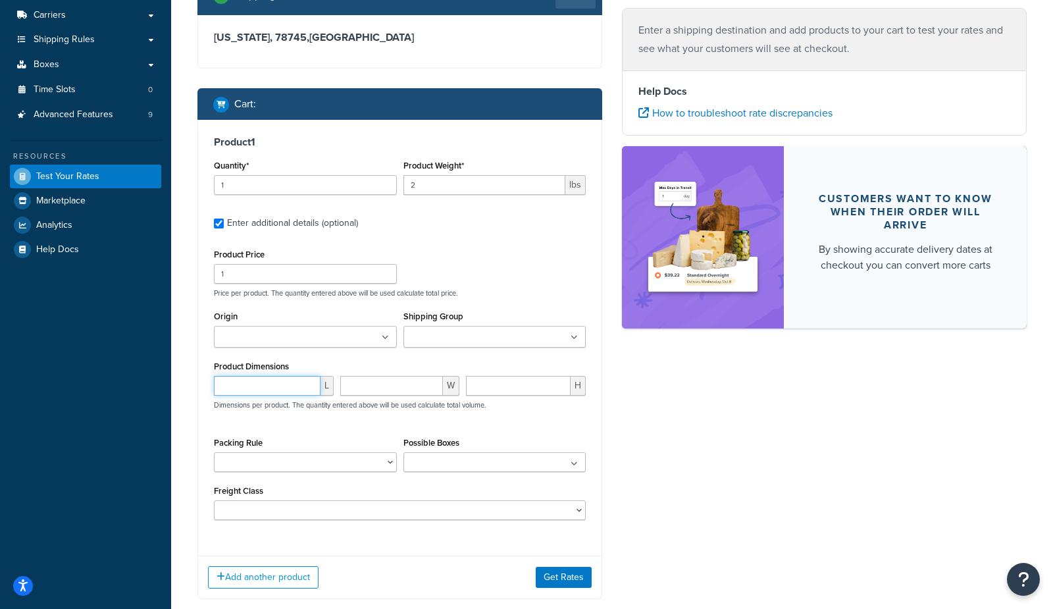
click at [249, 383] on input "number" at bounding box center [267, 386] width 107 height 20
type input "60"
type input "90"
type input "10"
click at [548, 584] on button "Get Rates" at bounding box center [564, 577] width 56 height 21
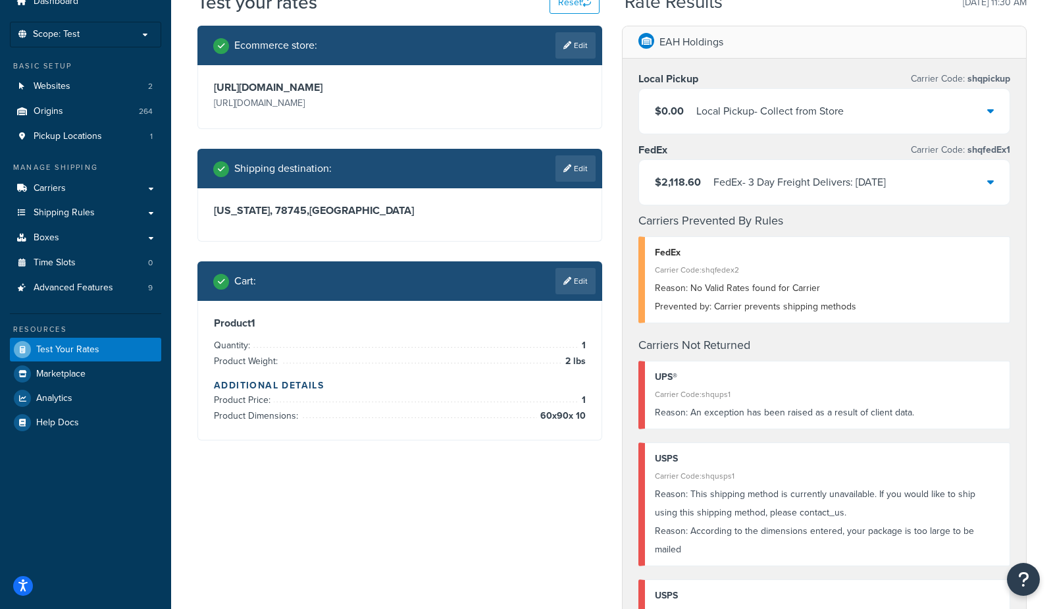
scroll to position [84, 0]
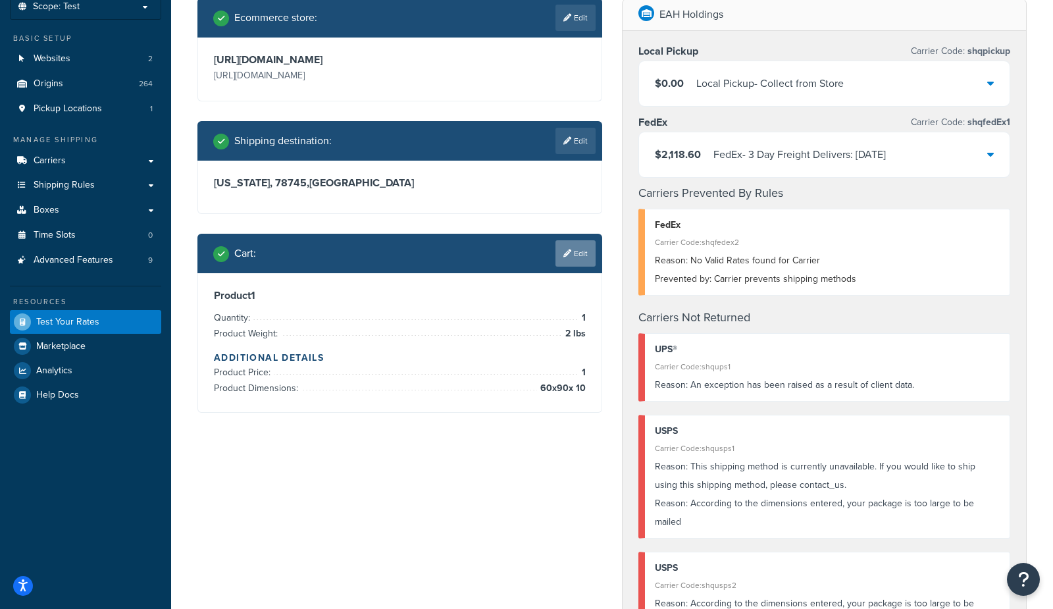
click at [566, 255] on icon at bounding box center [568, 254] width 8 height 8
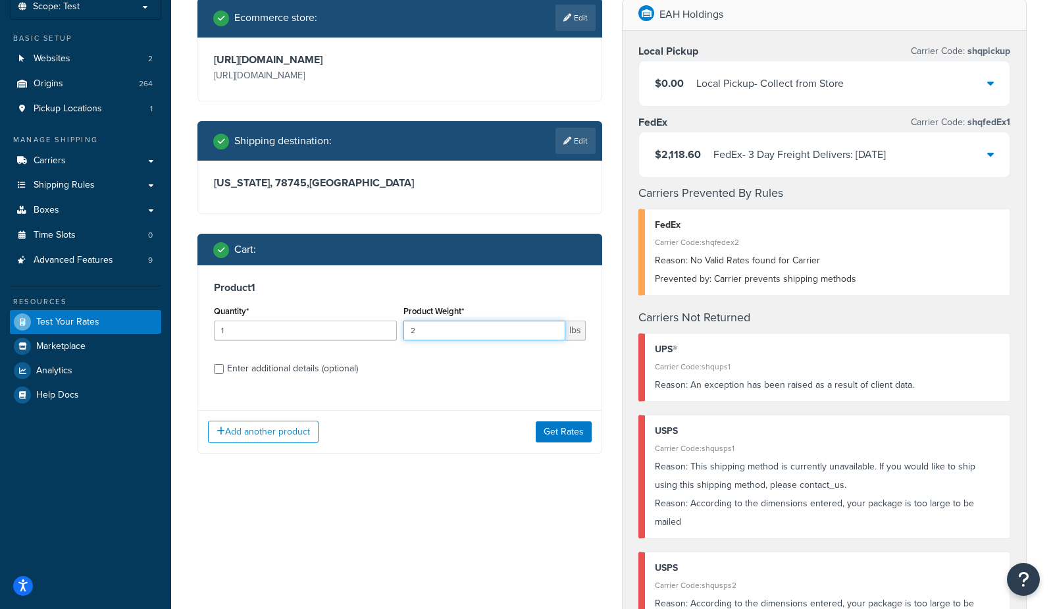
drag, startPoint x: 471, startPoint y: 331, endPoint x: 327, endPoint y: 329, distance: 144.2
click at [324, 330] on div "Quantity* 1 Product Weight* 2 lbs" at bounding box center [400, 326] width 379 height 48
type input "3"
click at [579, 433] on button "Get Rates" at bounding box center [564, 431] width 56 height 21
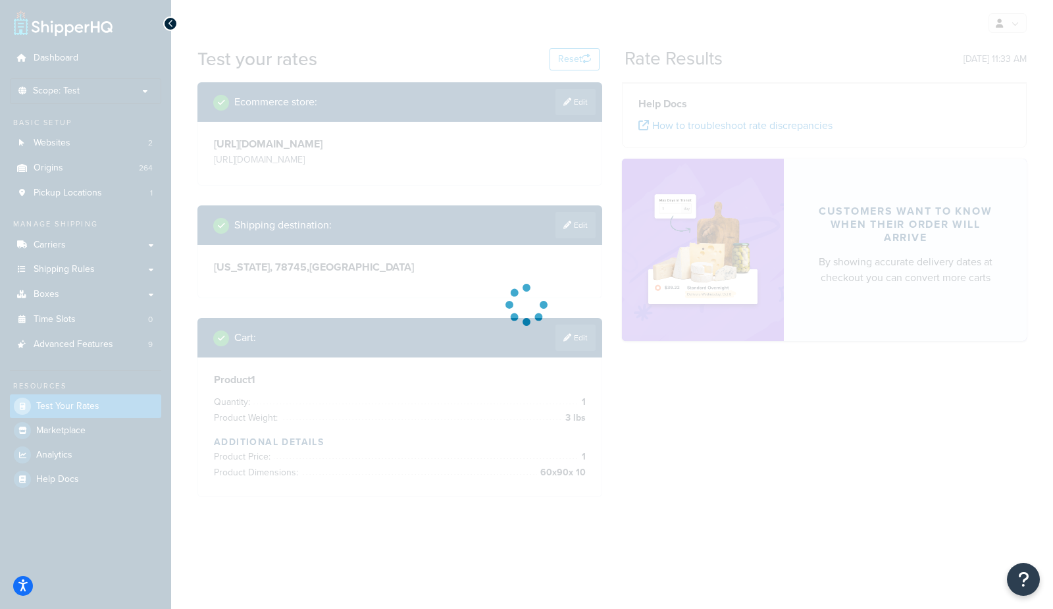
scroll to position [0, 0]
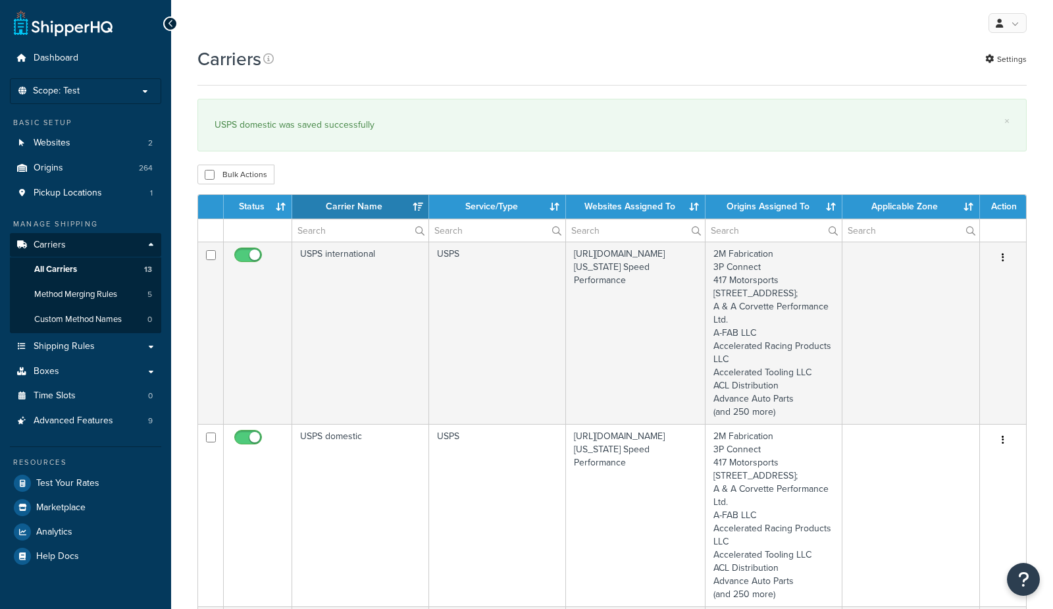
select select "15"
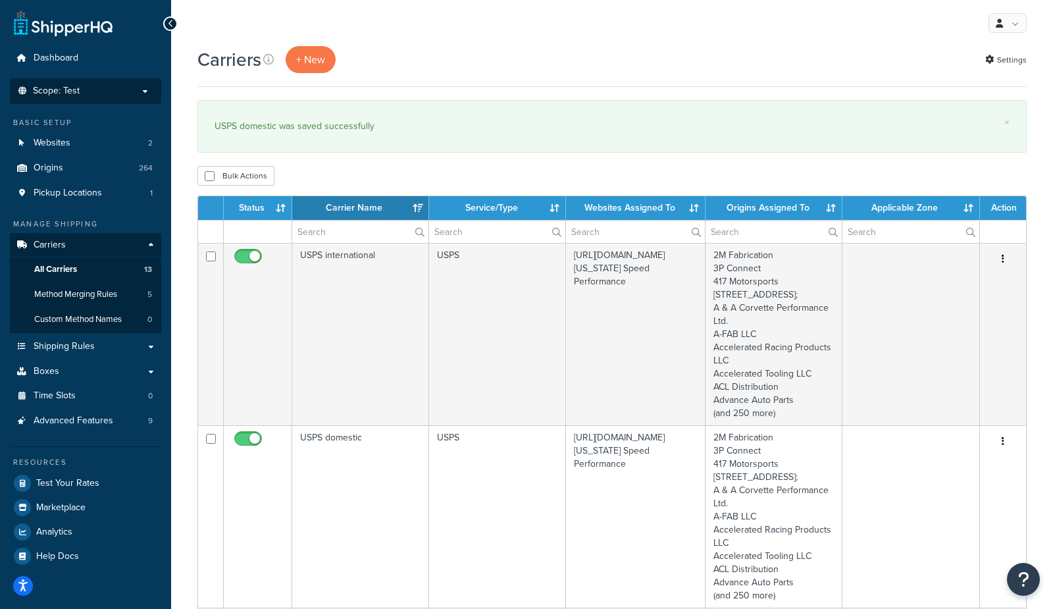
click at [43, 97] on li "Scope: Test Live Development Integration" at bounding box center [85, 91] width 151 height 26
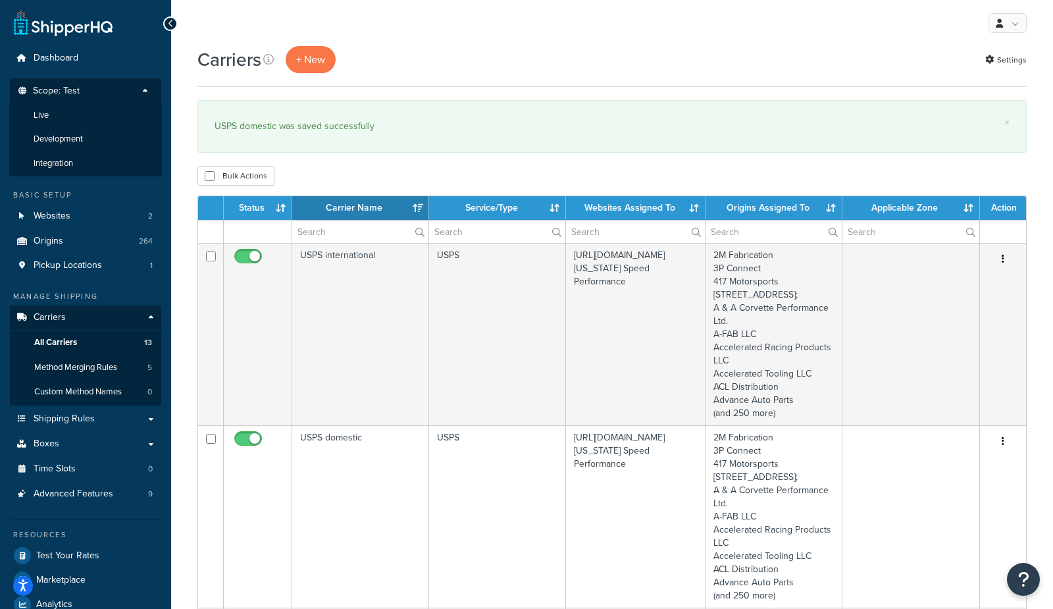
click at [44, 119] on span "Live" at bounding box center [41, 115] width 15 height 11
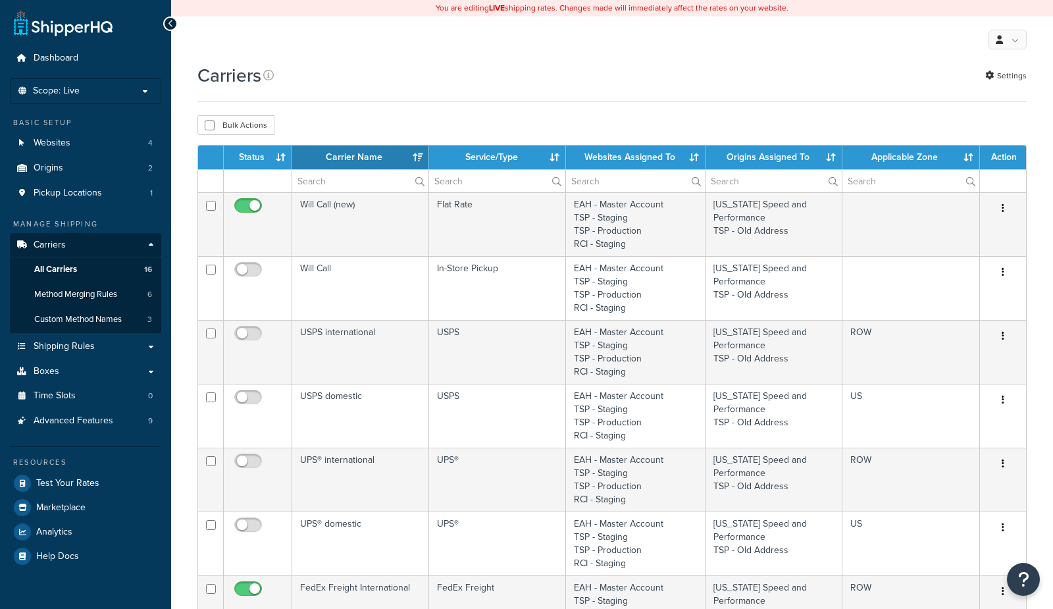
select select "15"
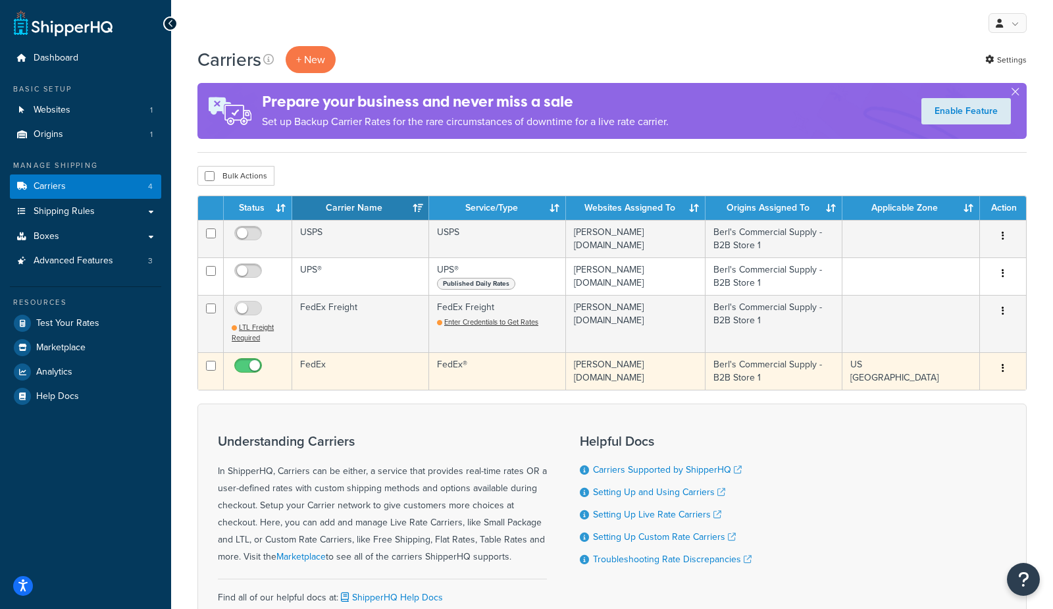
click at [365, 371] on td "FedEx" at bounding box center [360, 371] width 137 height 38
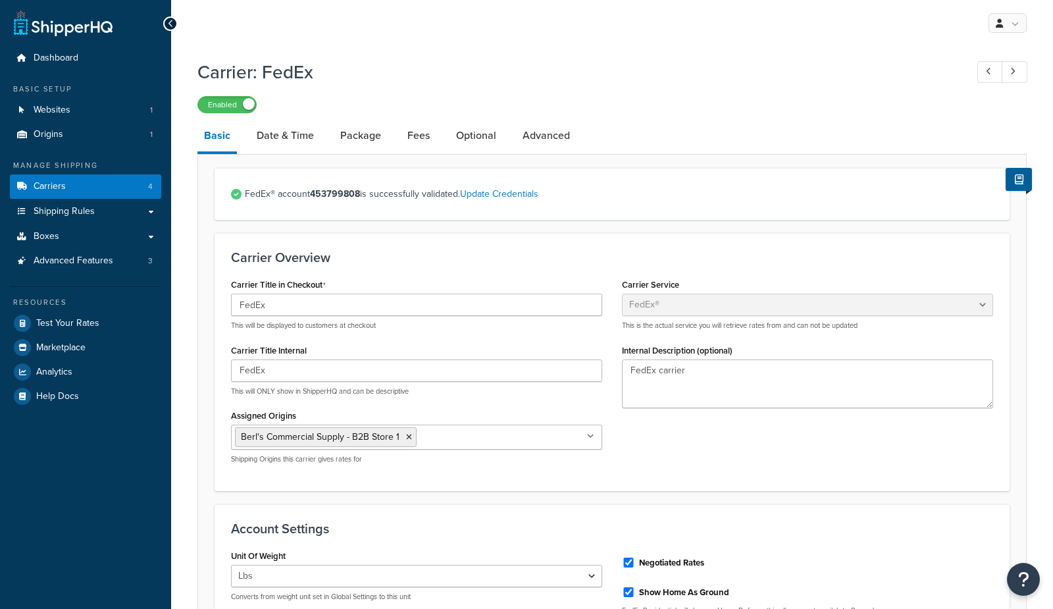
select select "fedEx"
select select "REGULAR_PICKUP"
select select "YOUR_PACKAGING"
click at [461, 139] on link "Optional" at bounding box center [476, 136] width 53 height 32
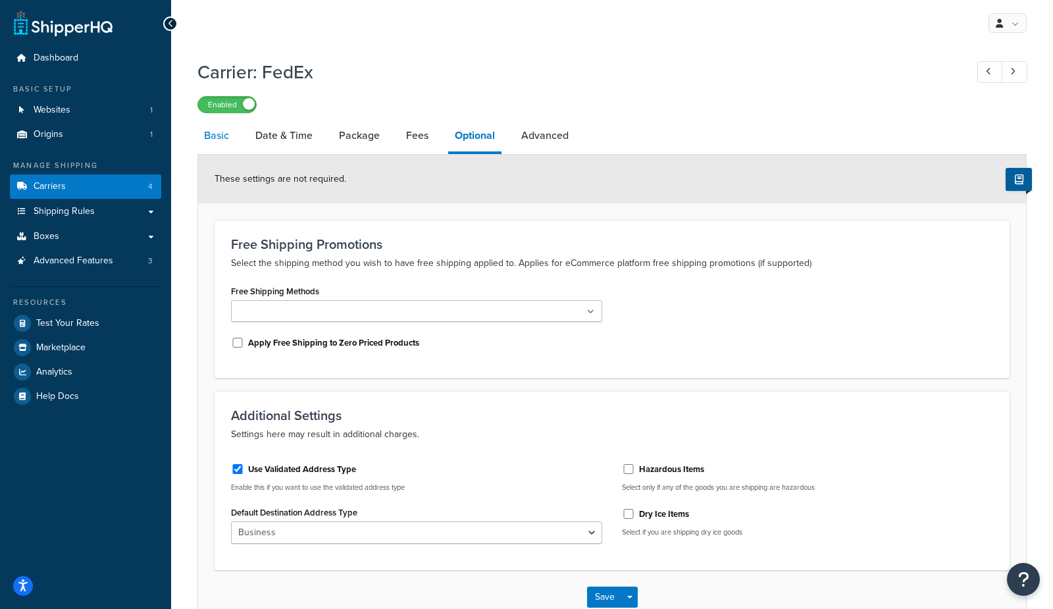
click at [215, 137] on link "Basic" at bounding box center [217, 136] width 38 height 32
select select "fedEx"
select select "REGULAR_PICKUP"
select select "YOUR_PACKAGING"
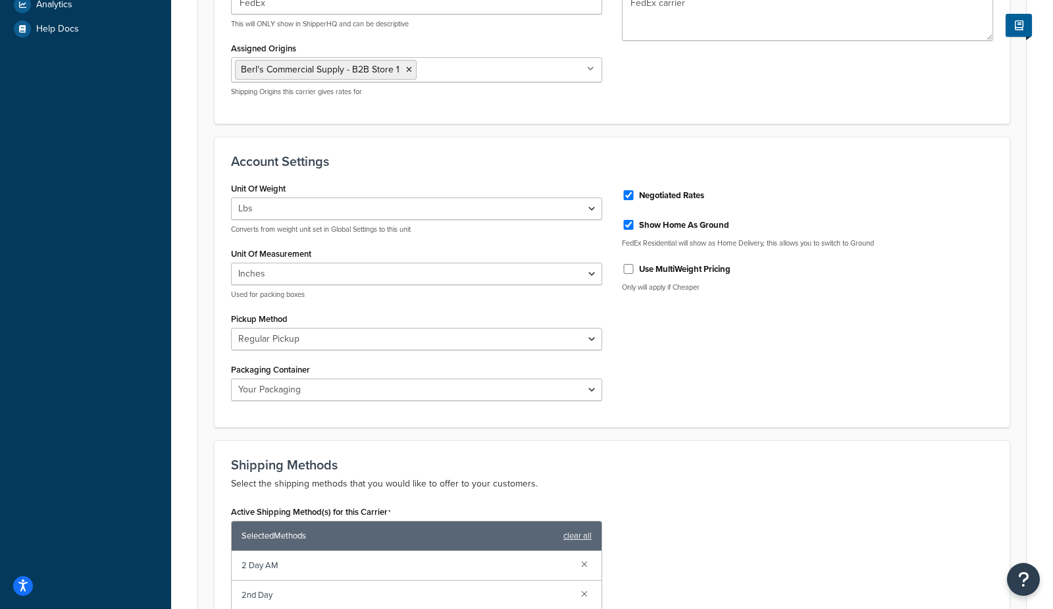
scroll to position [378, 0]
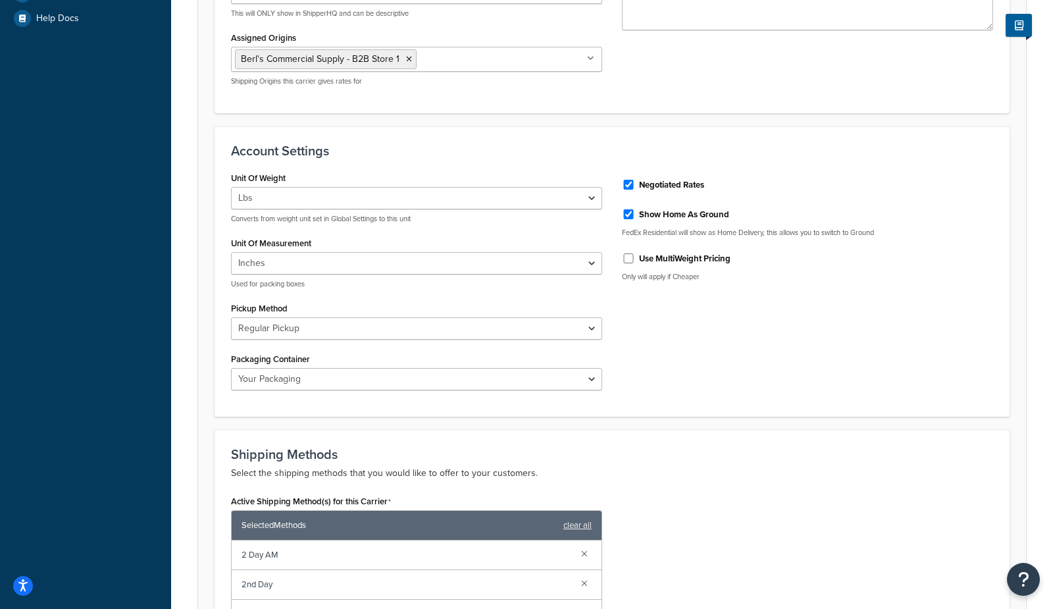
click at [657, 210] on label "Show Home As Ground" at bounding box center [684, 215] width 90 height 12
click at [693, 210] on label "Show Home As Ground" at bounding box center [684, 215] width 90 height 12
click at [635, 210] on input "Show Home As Ground" at bounding box center [628, 214] width 13 height 10
checkbox input "false"
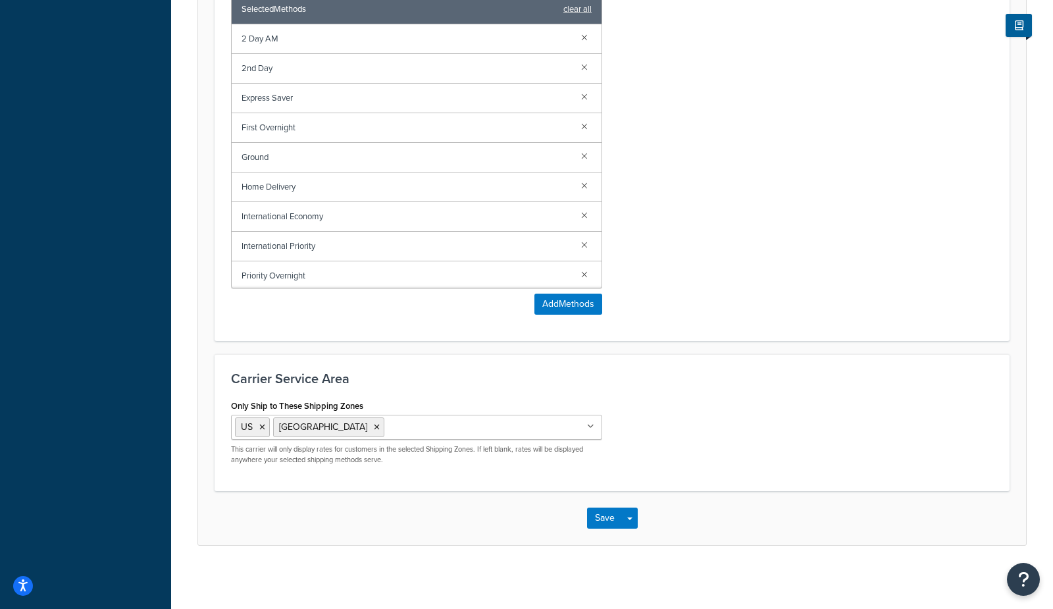
scroll to position [901, 0]
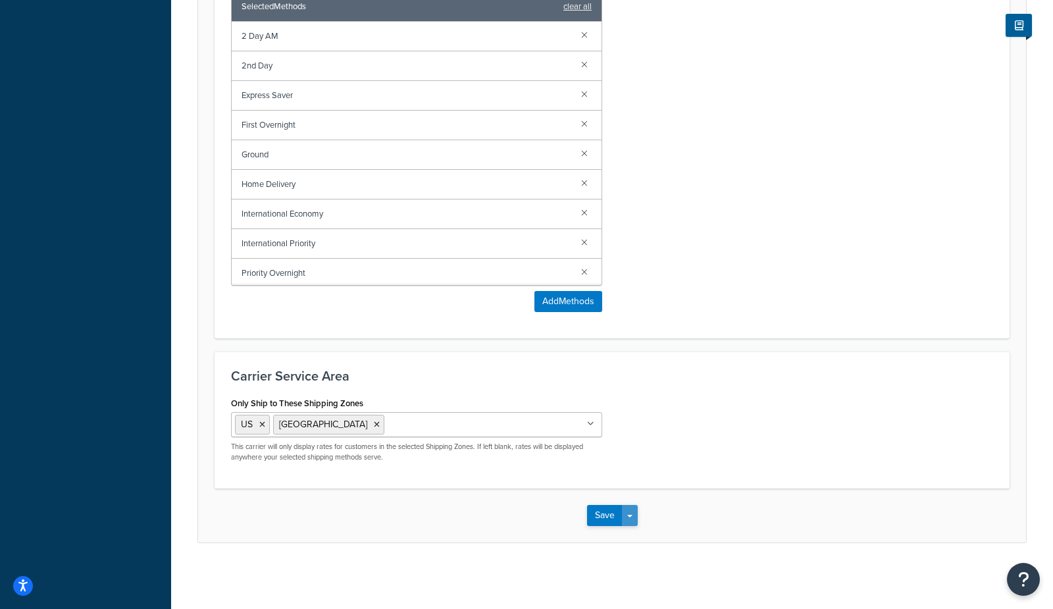
click at [635, 517] on button "Save Dropdown" at bounding box center [630, 515] width 16 height 21
drag, startPoint x: 637, startPoint y: 532, endPoint x: 645, endPoint y: 461, distance: 71.5
click at [637, 532] on button "Save and Edit" at bounding box center [635, 540] width 96 height 28
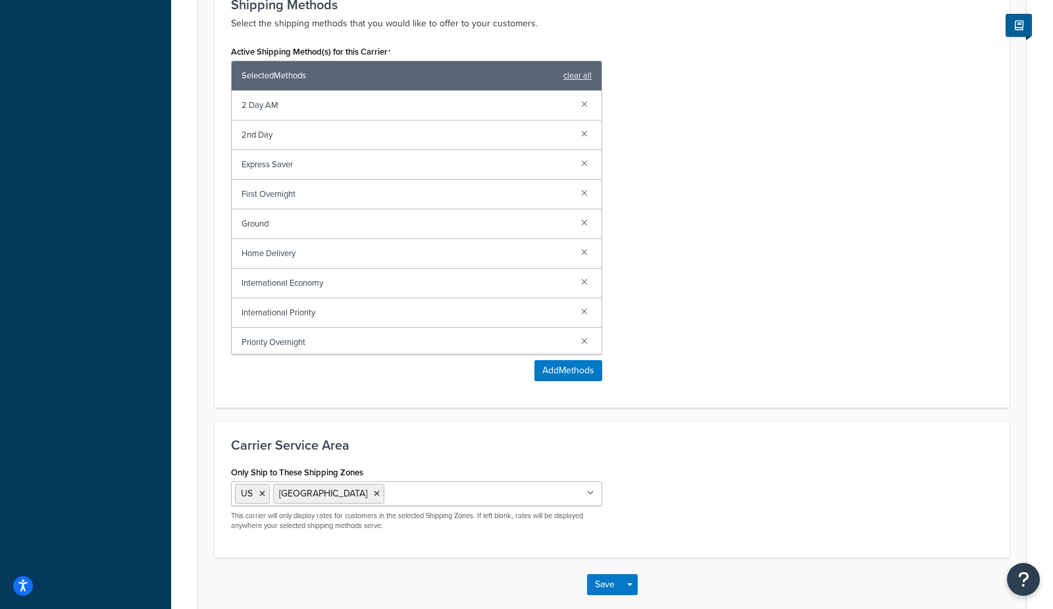
scroll to position [0, 0]
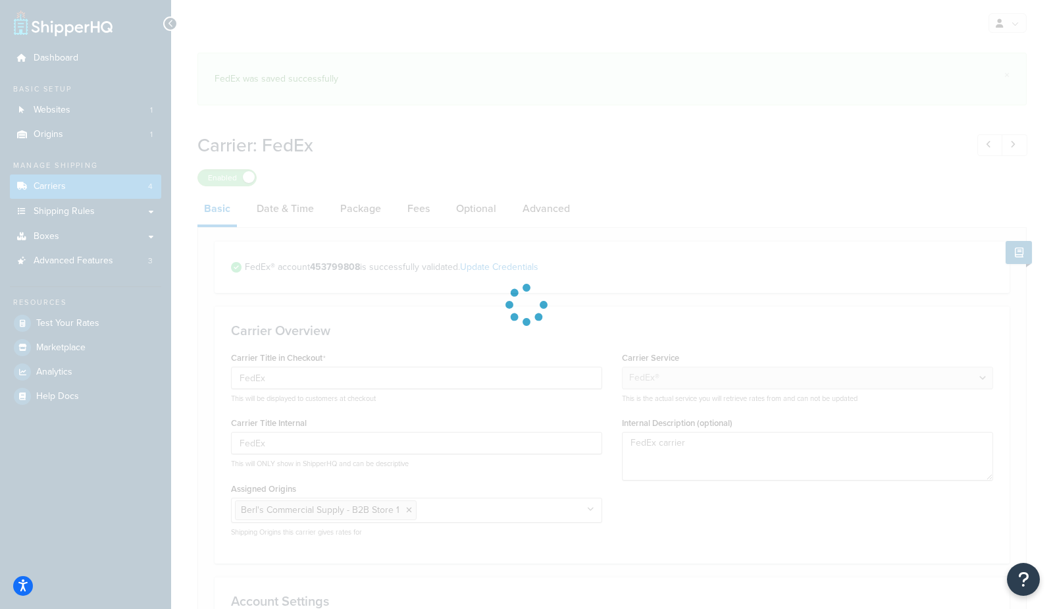
select select "fedEx"
select select "REGULAR_PICKUP"
select select "YOUR_PACKAGING"
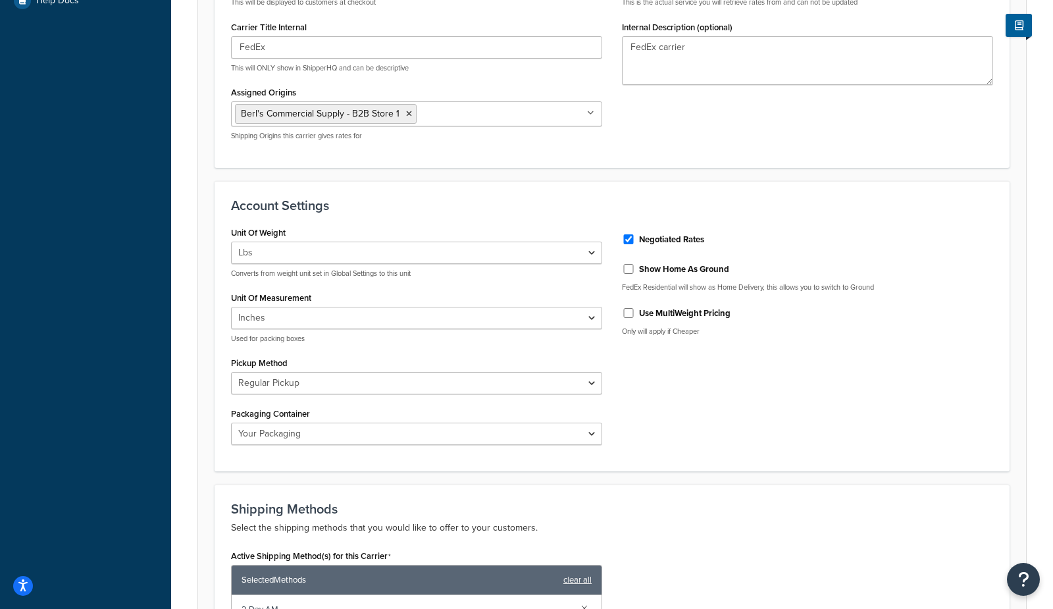
scroll to position [402, 0]
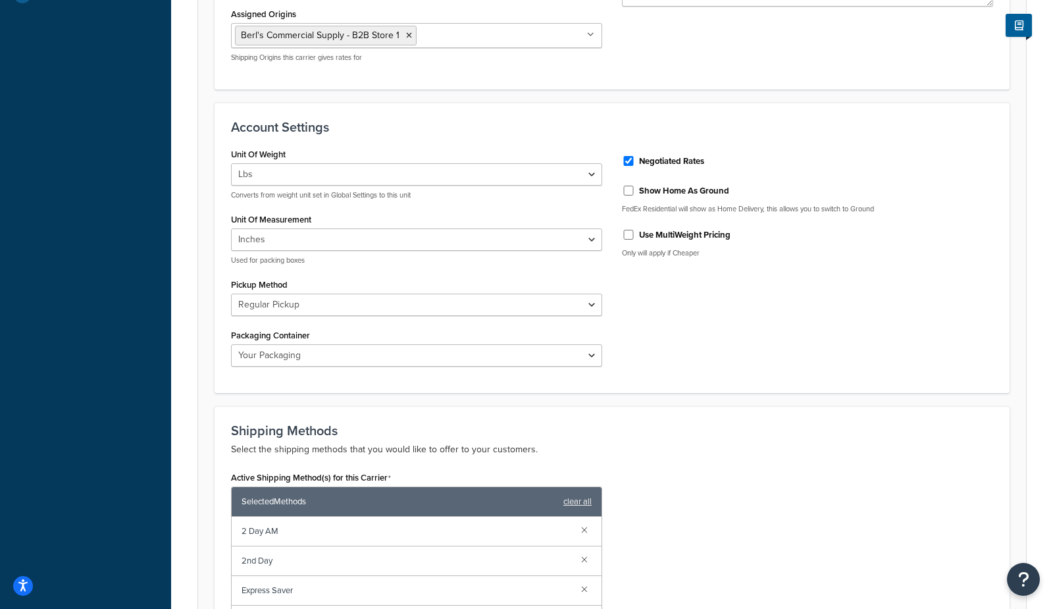
click at [668, 192] on label "Show Home As Ground" at bounding box center [684, 191] width 90 height 12
click at [635, 192] on input "Show Home As Ground" at bounding box center [628, 191] width 13 height 10
checkbox input "true"
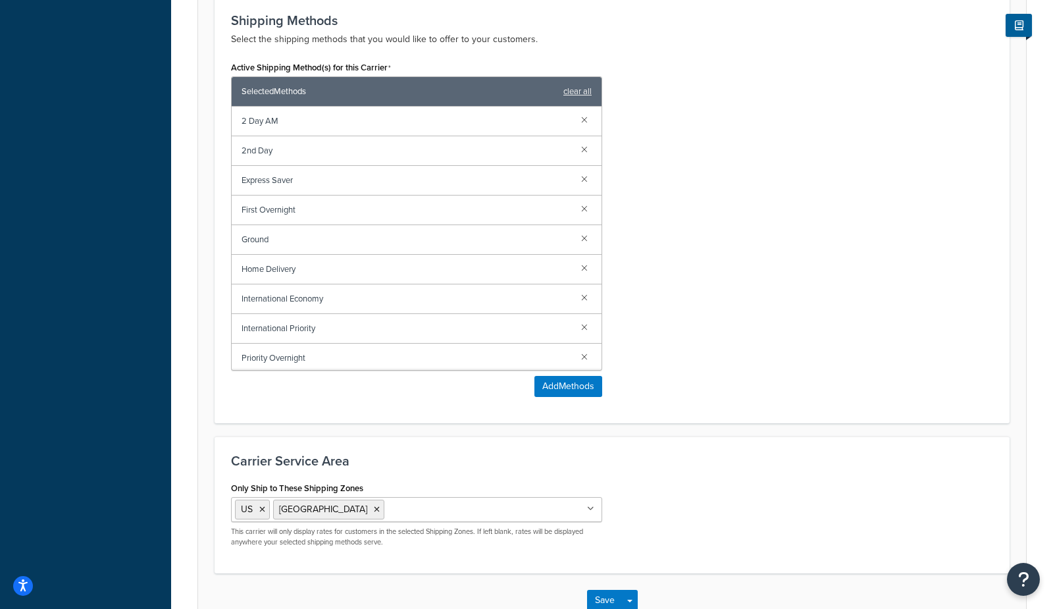
scroll to position [901, 0]
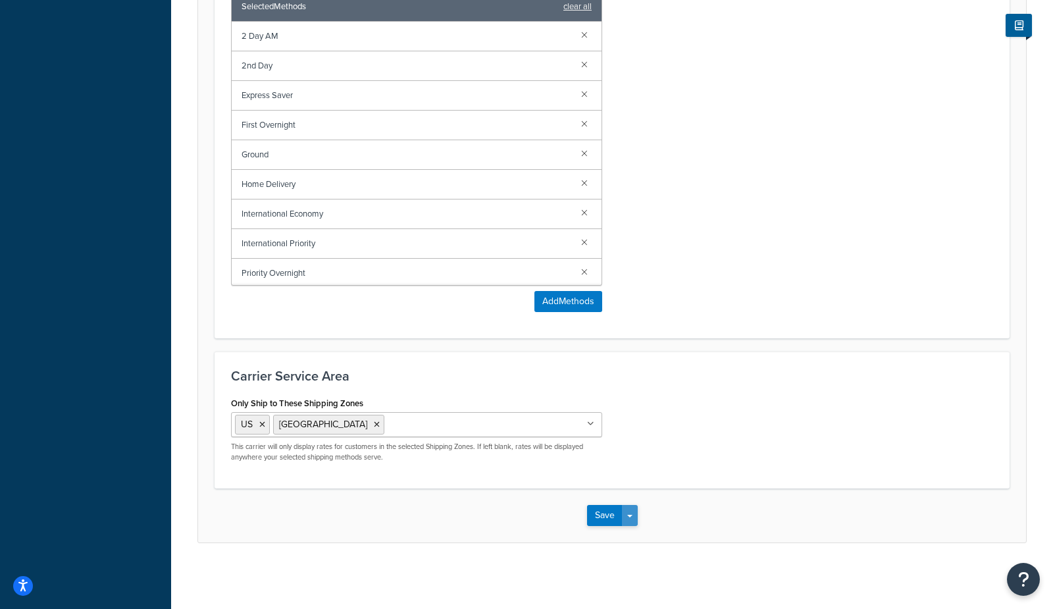
drag, startPoint x: 627, startPoint y: 515, endPoint x: 637, endPoint y: 533, distance: 20.3
click at [628, 515] on span "button" at bounding box center [629, 516] width 5 height 3
click at [639, 539] on button "Save and Edit" at bounding box center [635, 540] width 96 height 28
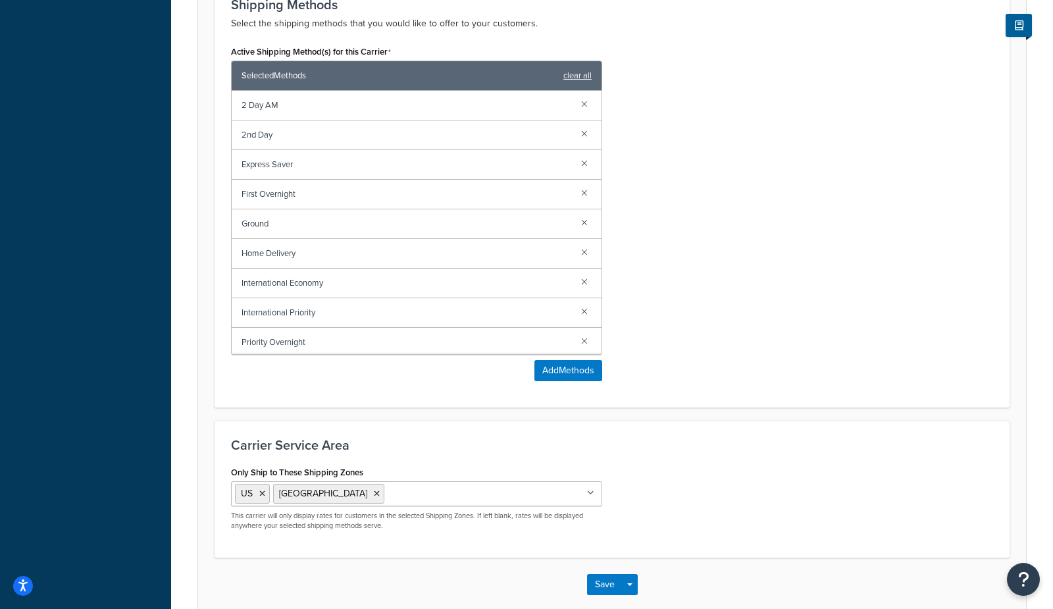
scroll to position [0, 0]
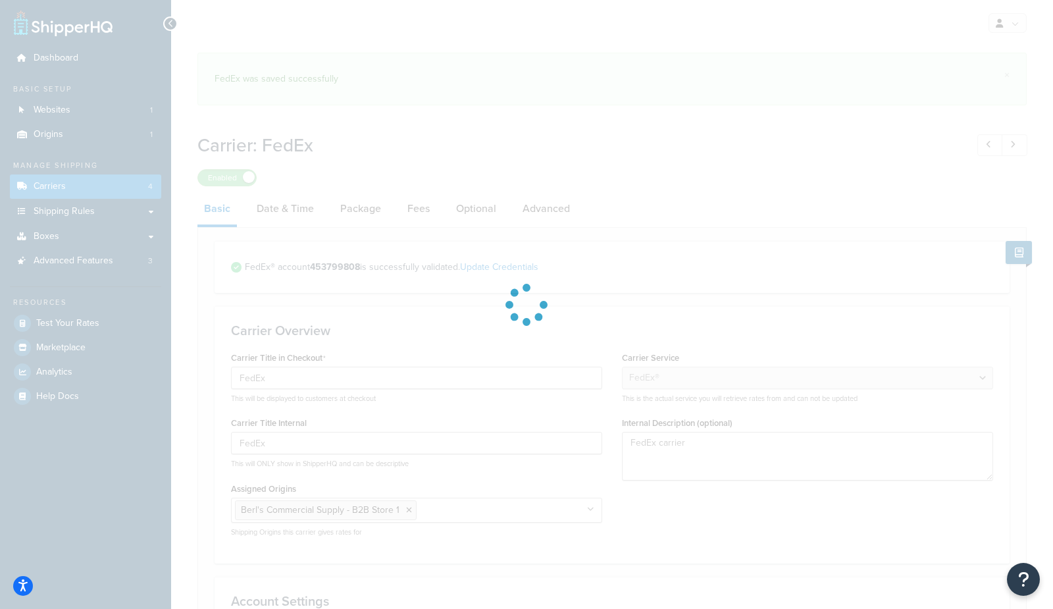
select select "fedEx"
select select "REGULAR_PICKUP"
select select "YOUR_PACKAGING"
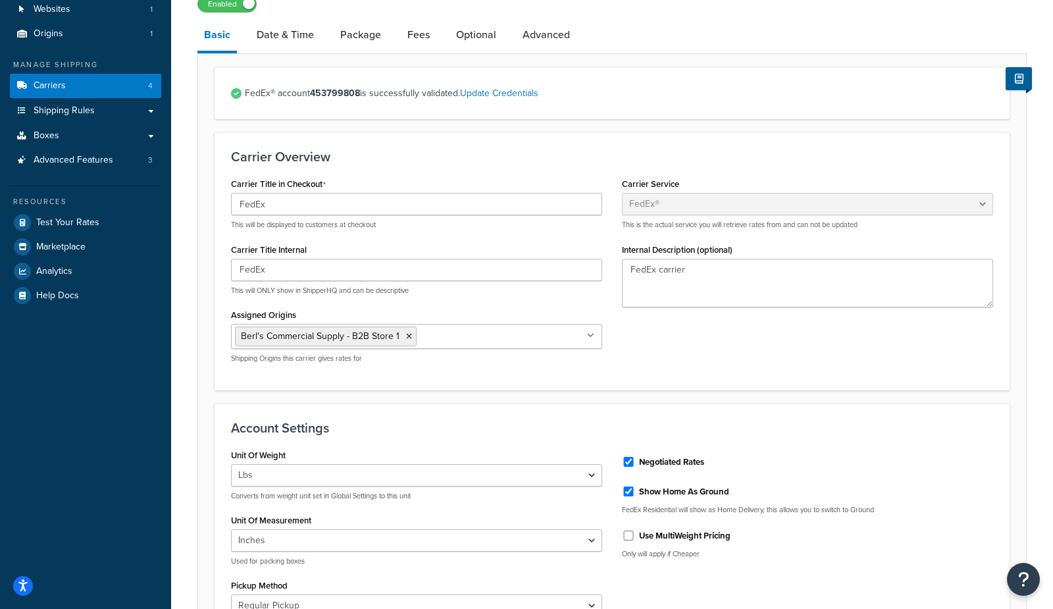
scroll to position [100, 0]
click at [673, 494] on label "Show Home As Ground" at bounding box center [684, 493] width 90 height 12
click at [635, 494] on input "Show Home As Ground" at bounding box center [628, 492] width 13 height 10
click at [690, 494] on label "Show Home As Ground" at bounding box center [684, 493] width 90 height 12
click at [635, 494] on input "Show Home As Ground" at bounding box center [628, 492] width 13 height 10
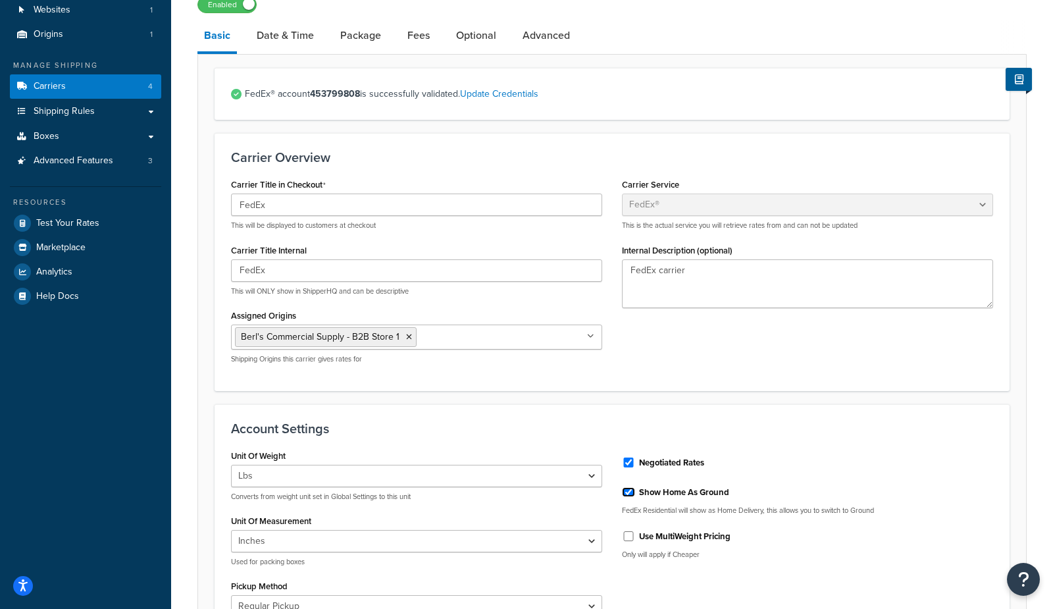
checkbox input "true"
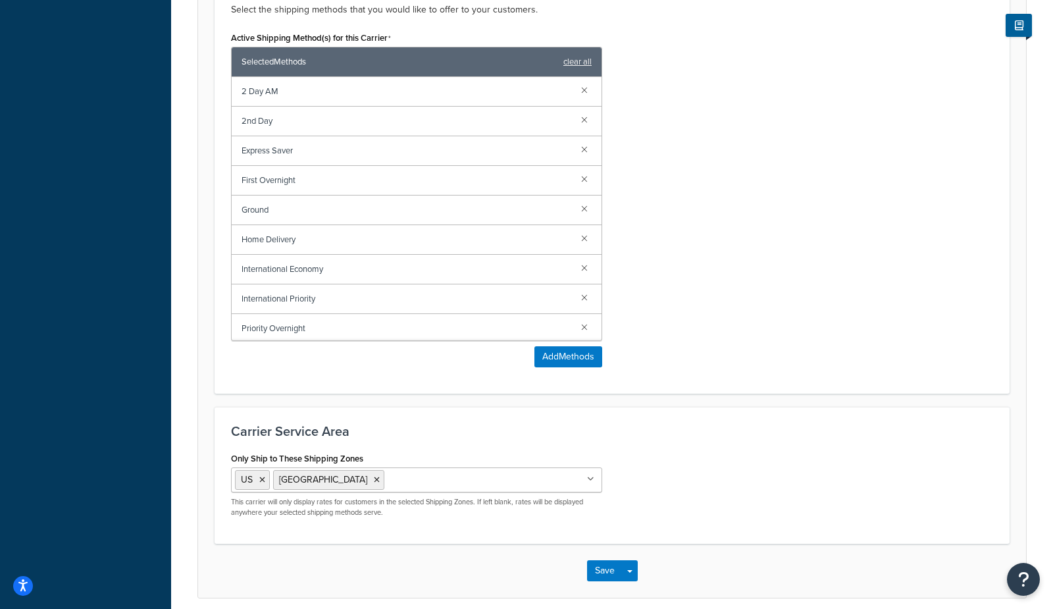
scroll to position [901, 0]
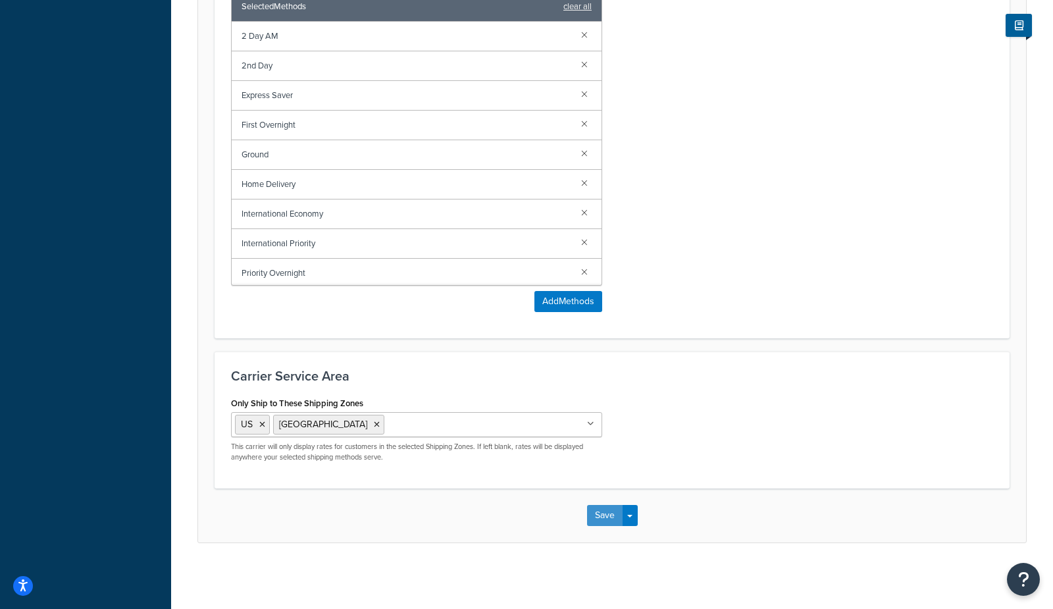
click at [598, 521] on button "Save" at bounding box center [605, 515] width 36 height 21
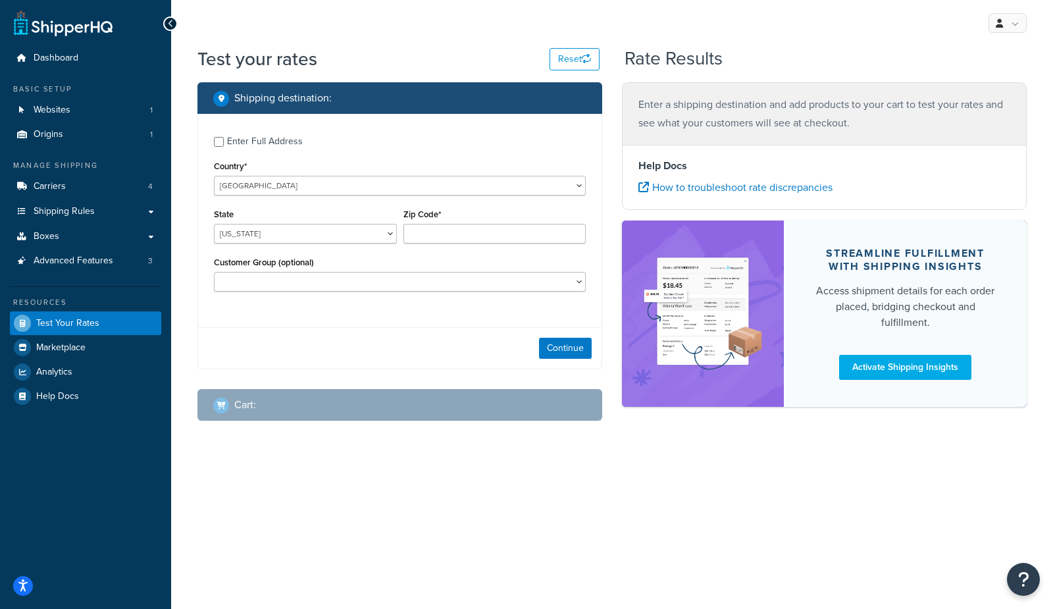
click at [260, 141] on div "Enter Full Address" at bounding box center [265, 141] width 76 height 18
click at [224, 141] on input "Enter Full Address" at bounding box center [219, 142] width 10 height 10
checkbox input "true"
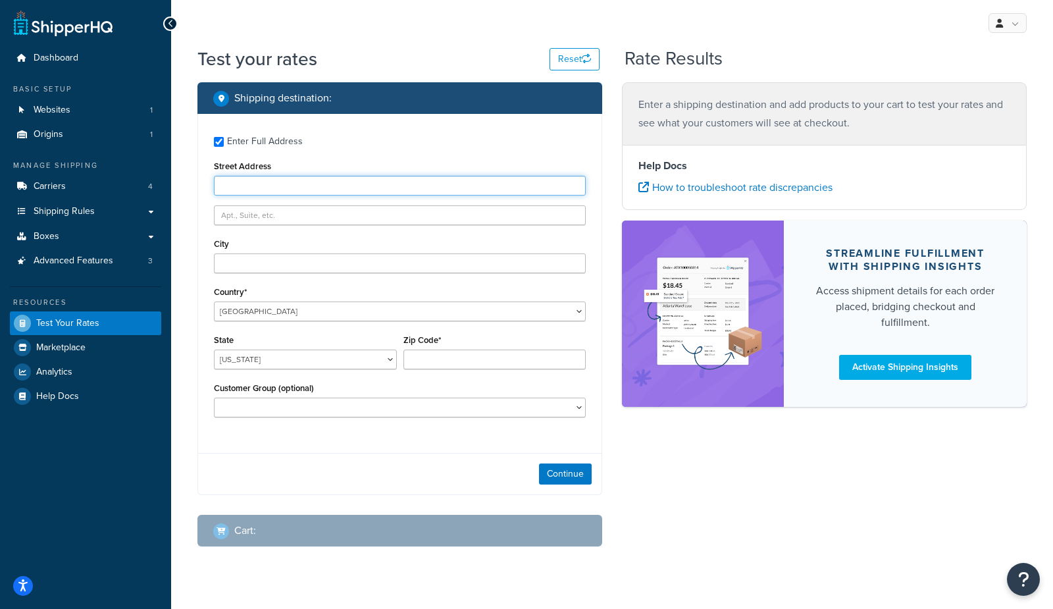
click at [262, 187] on input "Street Address" at bounding box center [400, 186] width 372 height 20
type input "4245 little fork cove rd"
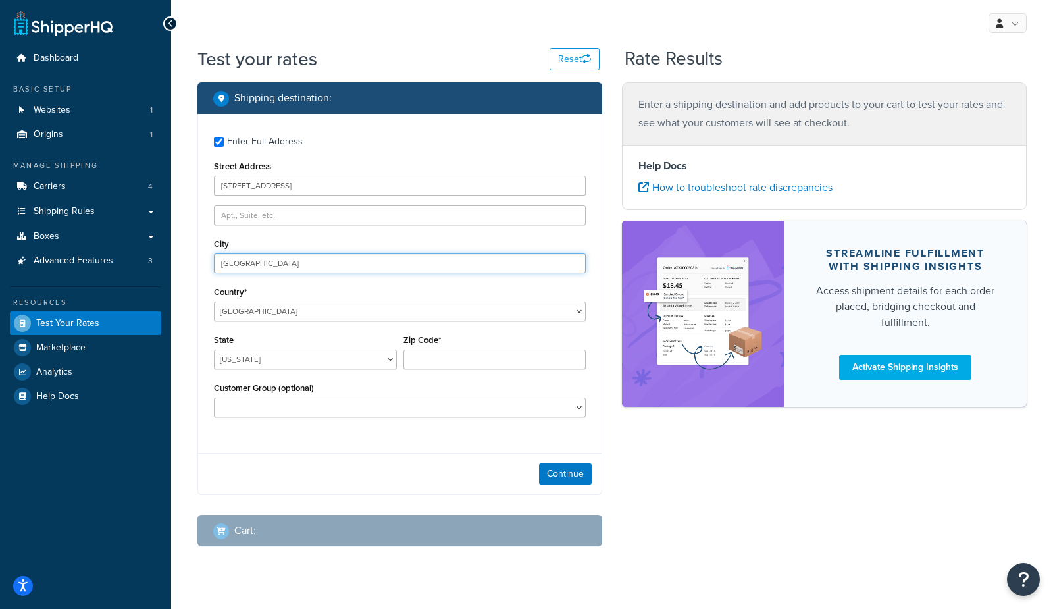
type input "denver"
select select "NC"
type input "28037"
click at [575, 479] on button "Continue" at bounding box center [565, 473] width 53 height 21
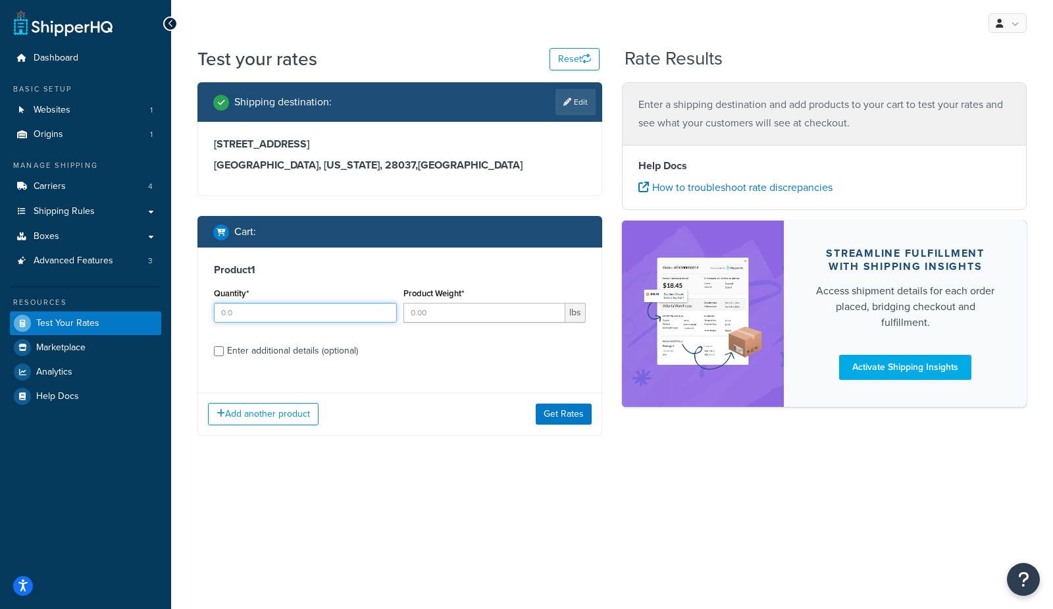
click at [278, 313] on input "Quantity*" at bounding box center [305, 313] width 183 height 20
type input "1"
click at [438, 313] on input "Product Weight*" at bounding box center [485, 313] width 163 height 20
type input "2"
click at [568, 423] on button "Get Rates" at bounding box center [564, 414] width 56 height 21
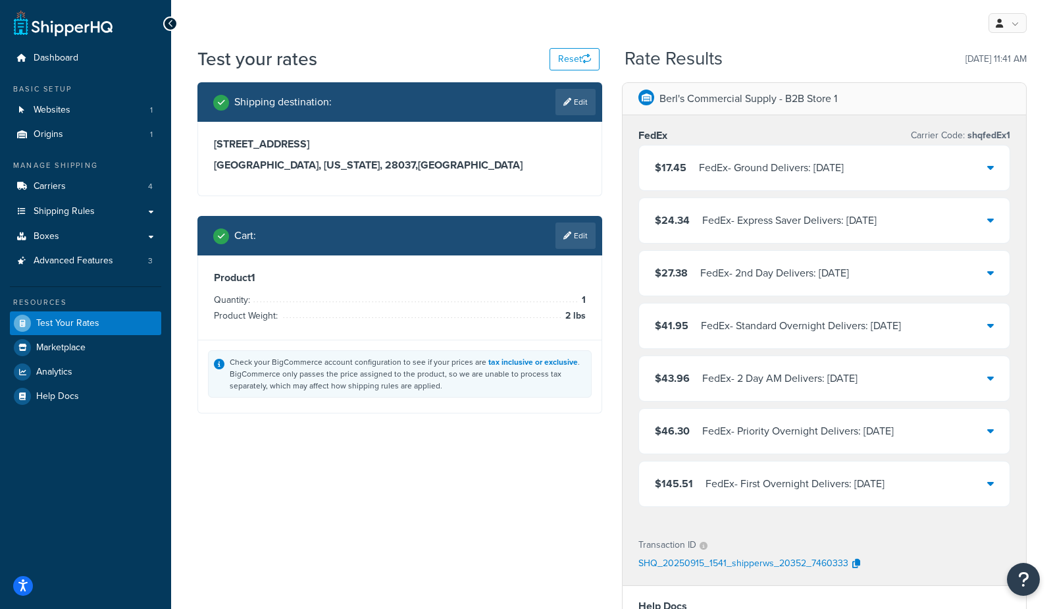
click at [724, 169] on div "FedEx - Ground Delivers: Tue, Sep 16" at bounding box center [771, 168] width 145 height 18
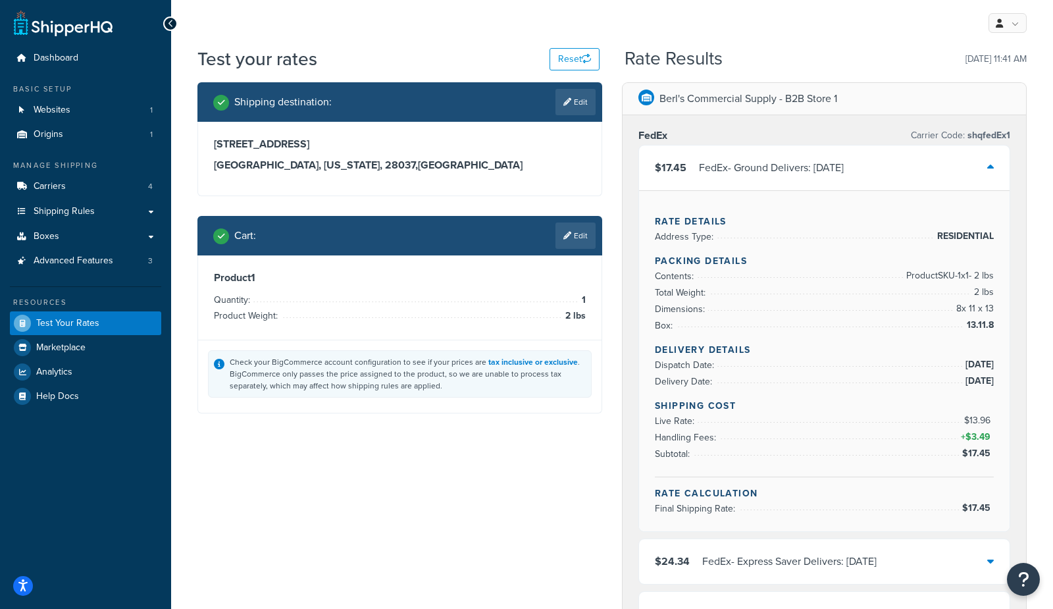
drag, startPoint x: 567, startPoint y: 224, endPoint x: 564, endPoint y: 230, distance: 7.1
click at [568, 224] on link "Edit" at bounding box center [576, 236] width 40 height 26
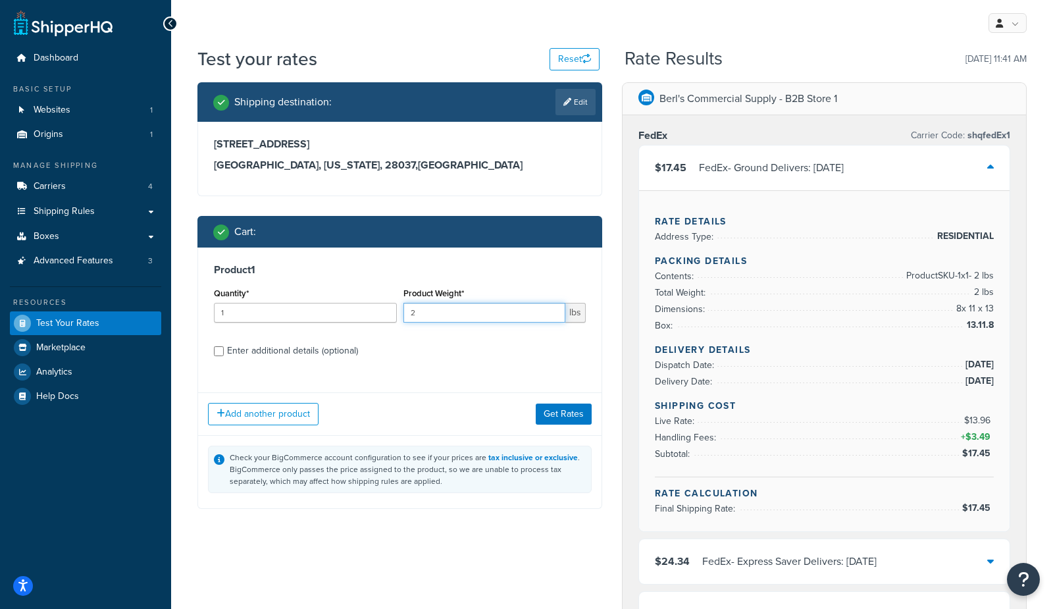
drag, startPoint x: 444, startPoint y: 317, endPoint x: 432, endPoint y: 330, distance: 17.7
click at [377, 309] on div "Quantity* 1 Product Weight* 2 lbs" at bounding box center [400, 308] width 379 height 48
type input "4"
click at [573, 414] on button "Get Rates" at bounding box center [564, 414] width 56 height 21
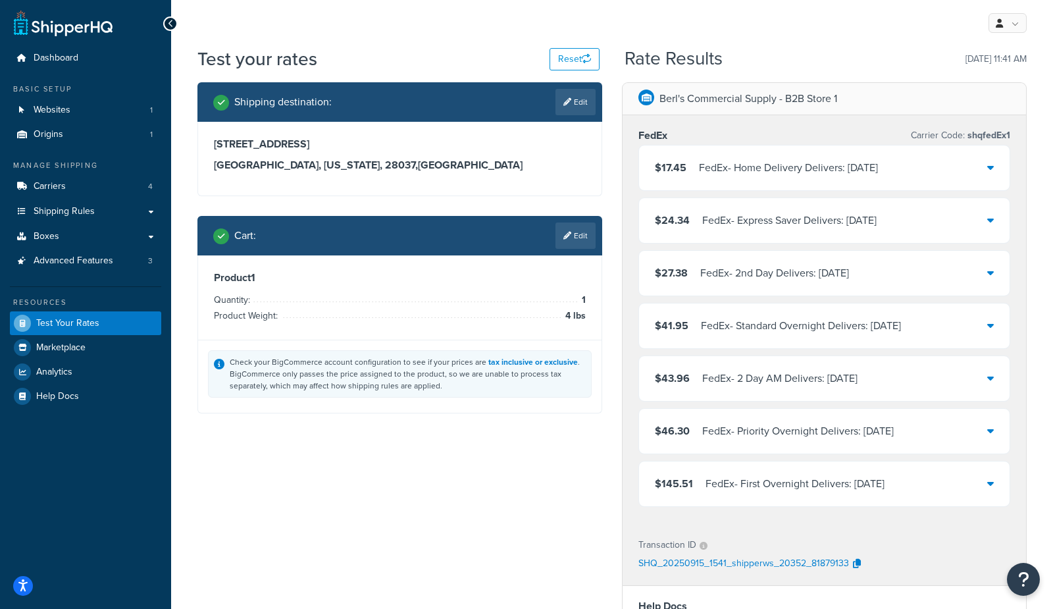
click at [720, 163] on div "FedEx - Home Delivery Delivers: Tue, Sep 16" at bounding box center [788, 168] width 179 height 18
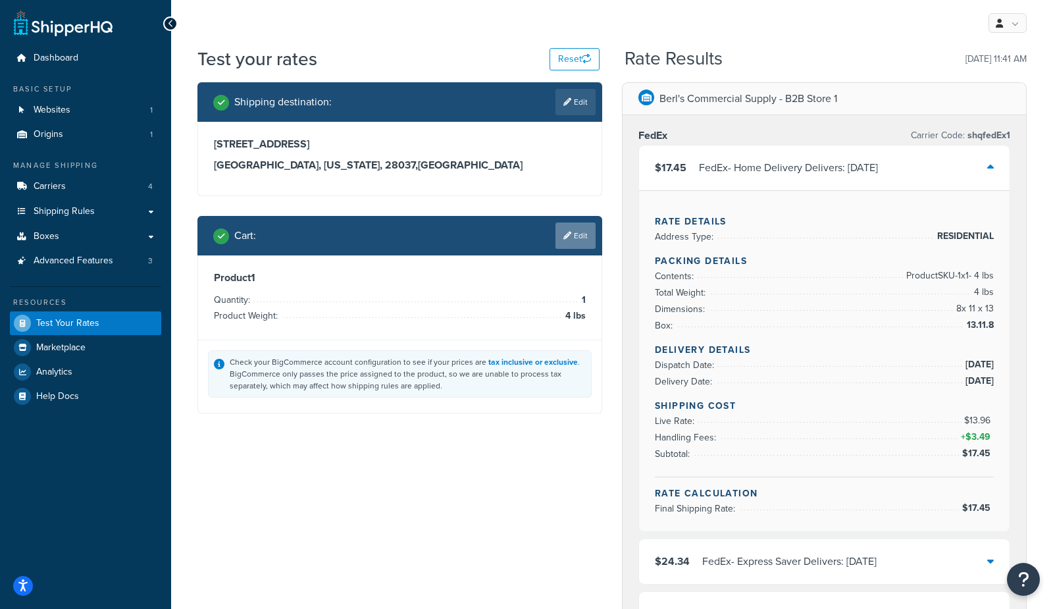
click at [587, 240] on link "Edit" at bounding box center [576, 236] width 40 height 26
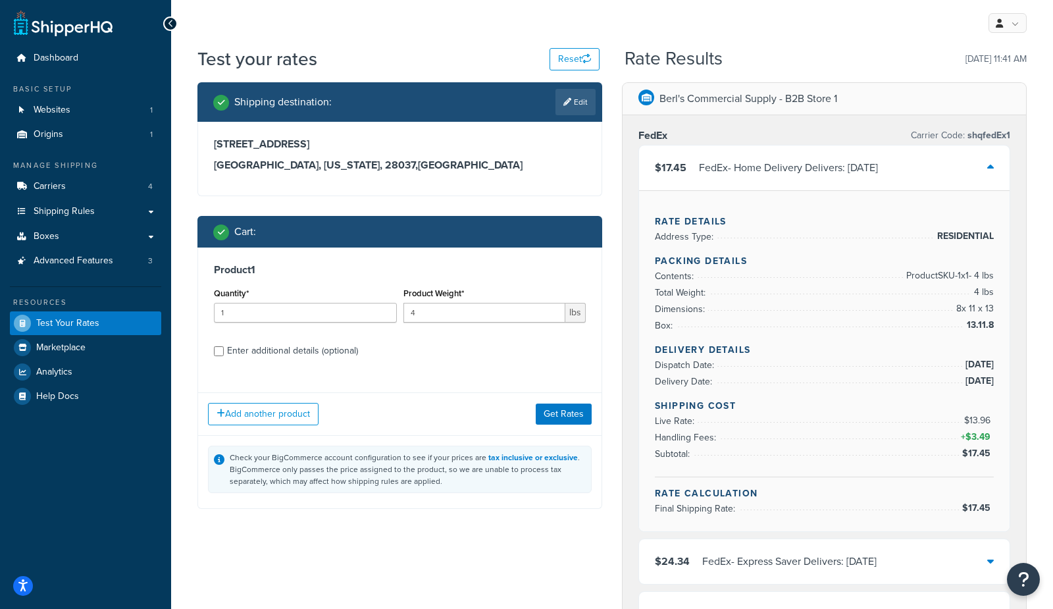
click at [252, 350] on div "Enter additional details (optional)" at bounding box center [292, 351] width 131 height 18
click at [224, 350] on input "Enter additional details (optional)" at bounding box center [219, 351] width 10 height 10
checkbox input "true"
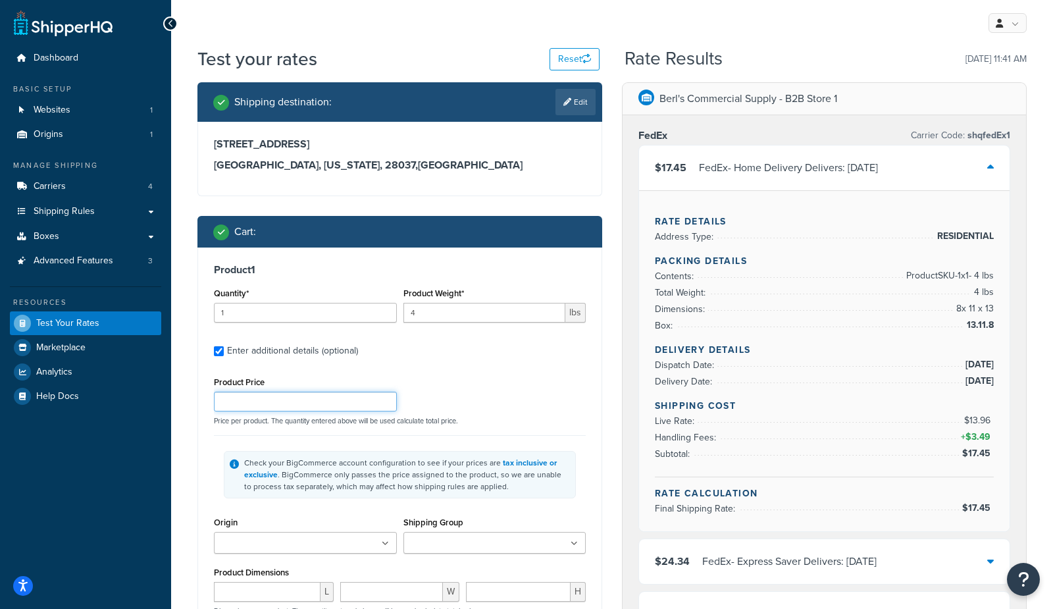
click at [219, 403] on input "Product Price" at bounding box center [305, 402] width 183 height 20
type input "12"
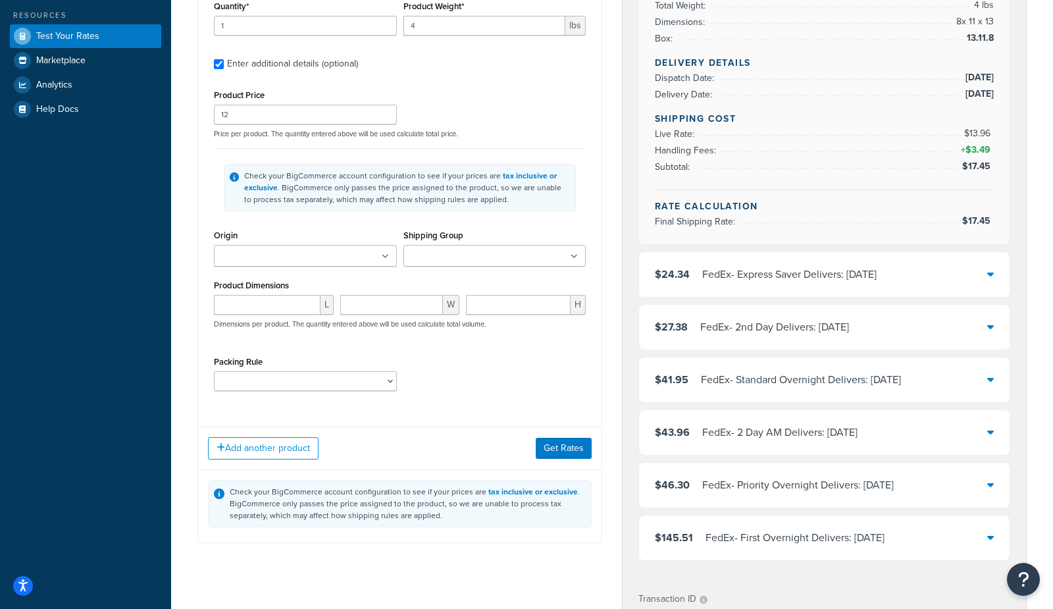
scroll to position [292, 0]
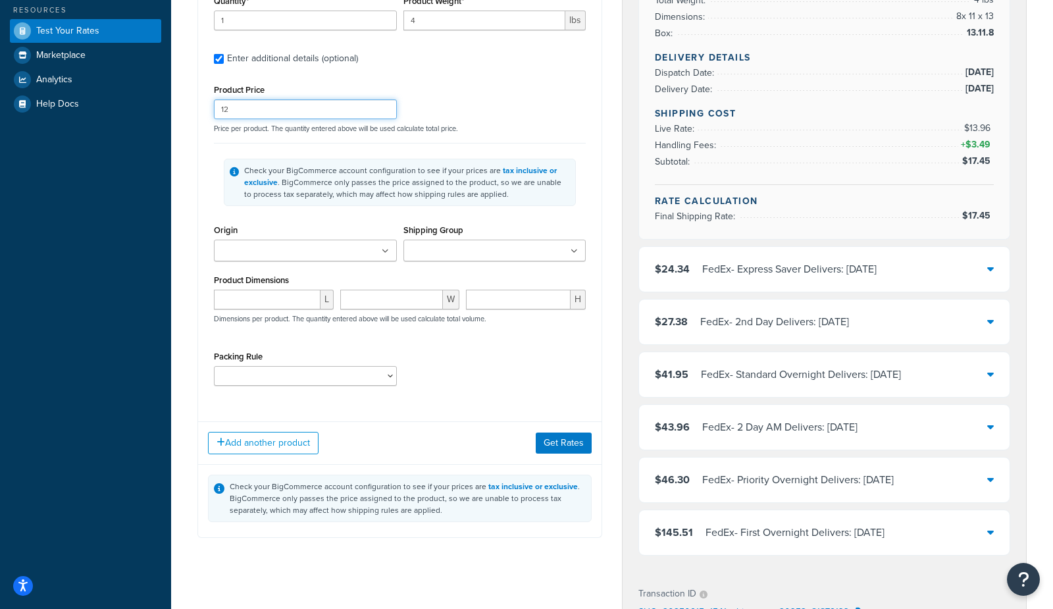
drag, startPoint x: 293, startPoint y: 119, endPoint x: 177, endPoint y: 108, distance: 116.4
click at [177, 108] on div "Test your rates Reset Rate Results 09/15/2025, 11:41 AM Shipping destination : …" at bounding box center [612, 348] width 882 height 1188
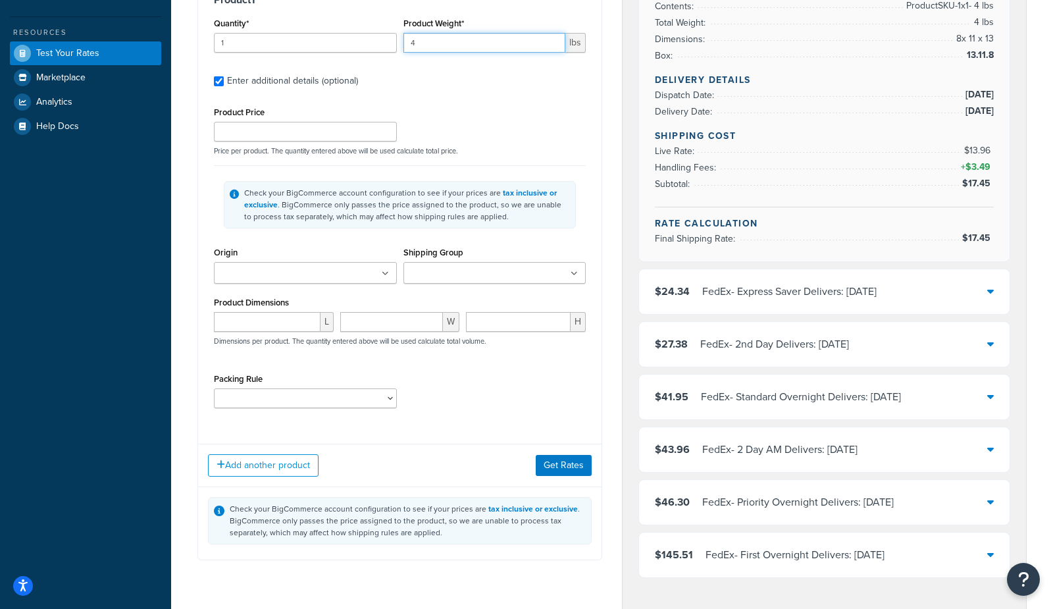
drag, startPoint x: 470, startPoint y: 18, endPoint x: 287, endPoint y: 16, distance: 183.0
click at [287, 16] on div "Product 1 Quantity* 1 Product Weight* 4 lbs Enter additional details (optional)…" at bounding box center [400, 206] width 404 height 456
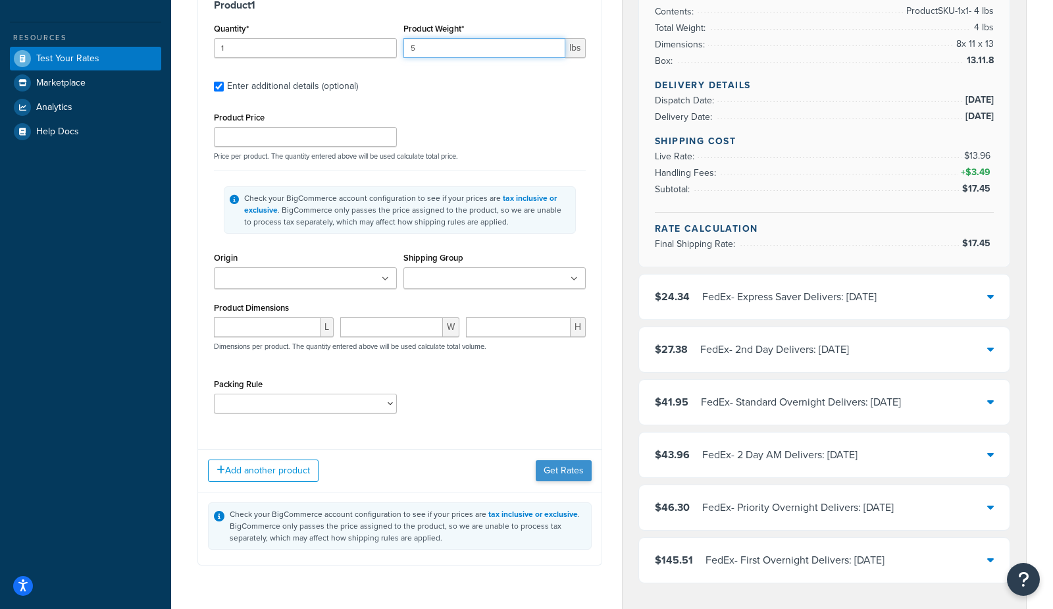
type input "5"
click at [558, 467] on button "Get Rates" at bounding box center [564, 470] width 56 height 21
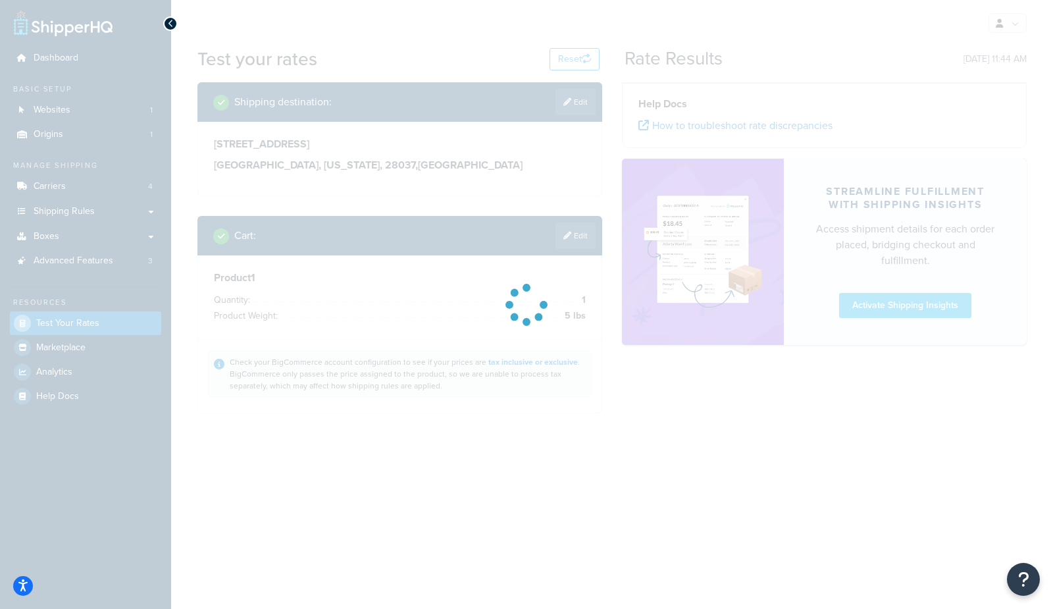
scroll to position [0, 0]
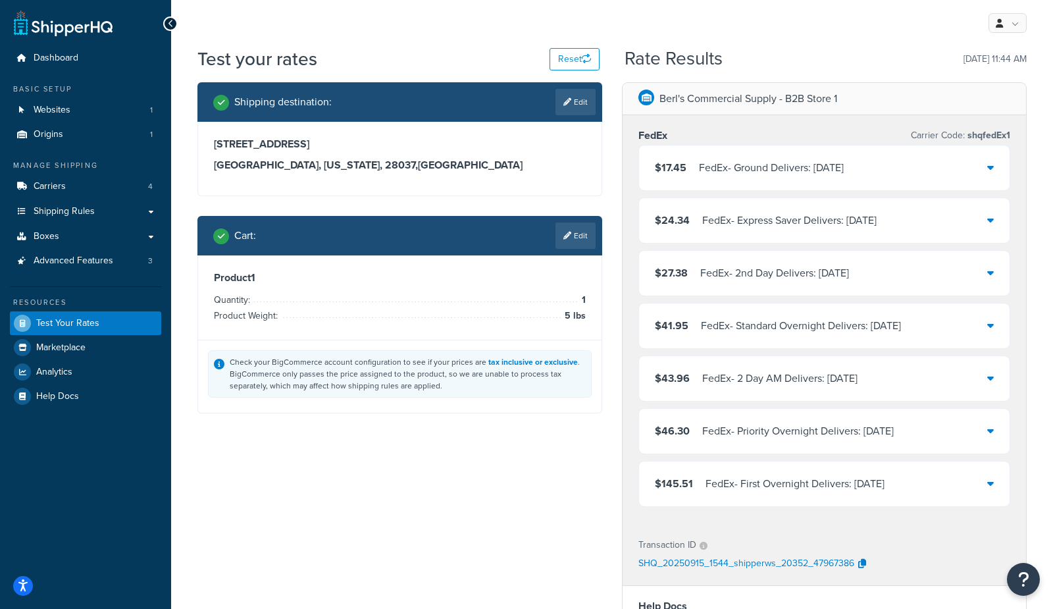
click at [706, 167] on div "FedEx - Ground Delivers: Tue, Sep 16" at bounding box center [771, 168] width 145 height 18
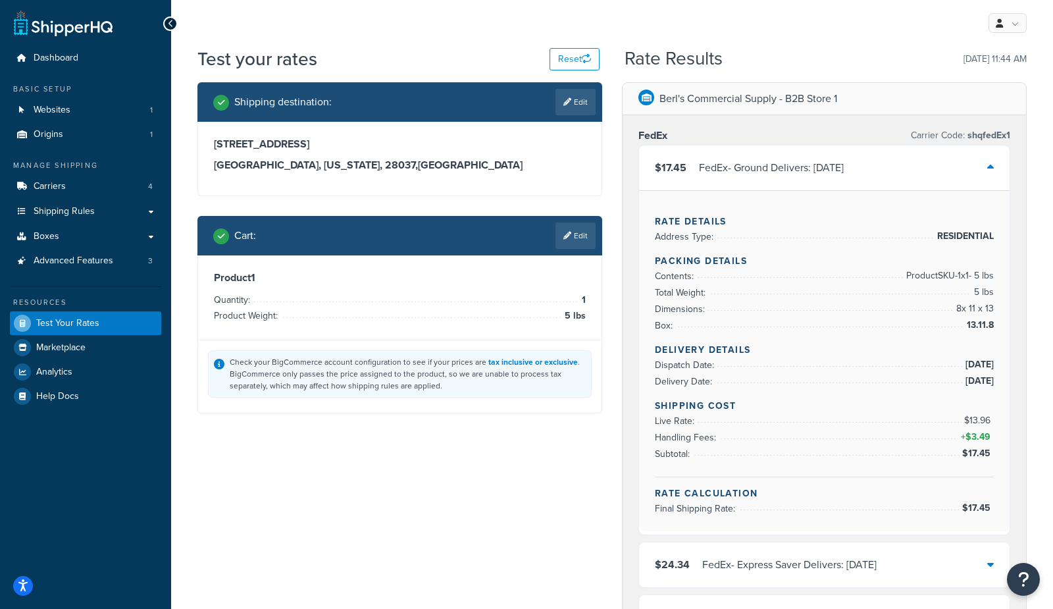
scroll to position [1, 0]
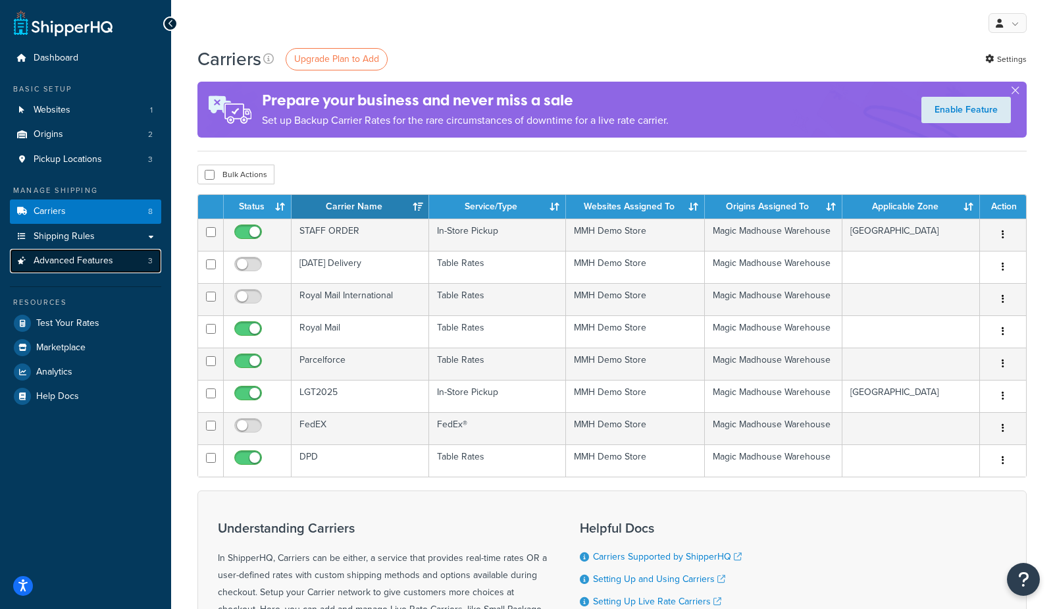
click at [92, 260] on span "Advanced Features" at bounding box center [74, 260] width 80 height 11
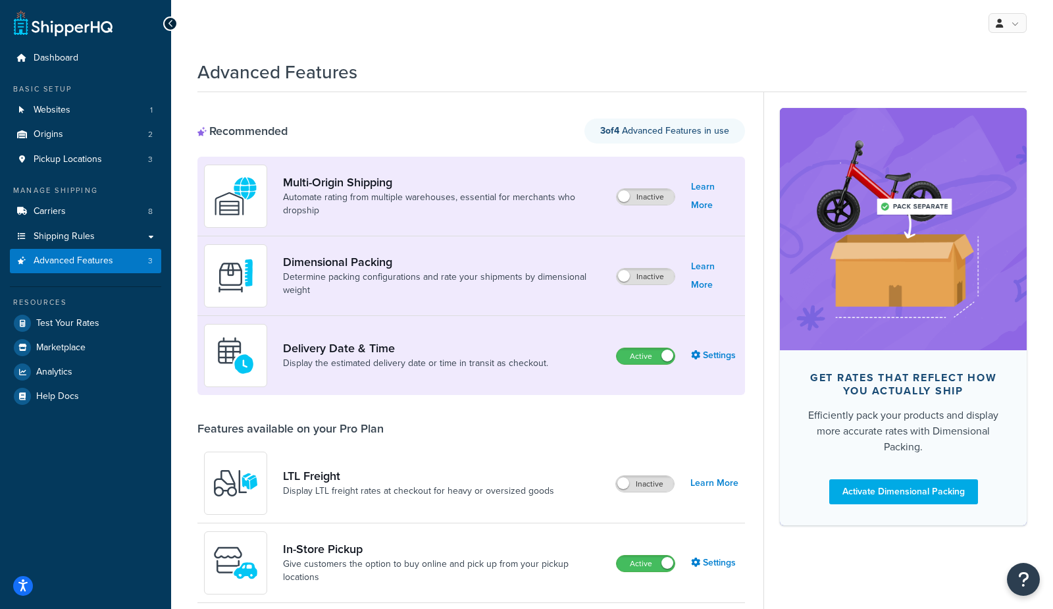
click at [174, 268] on div "Advanced Features Recommended 3 of 4 Advanced Features in use Multi-Origin Ship…" at bounding box center [612, 543] width 882 height 981
click at [81, 211] on link "Carriers 8" at bounding box center [85, 211] width 151 height 24
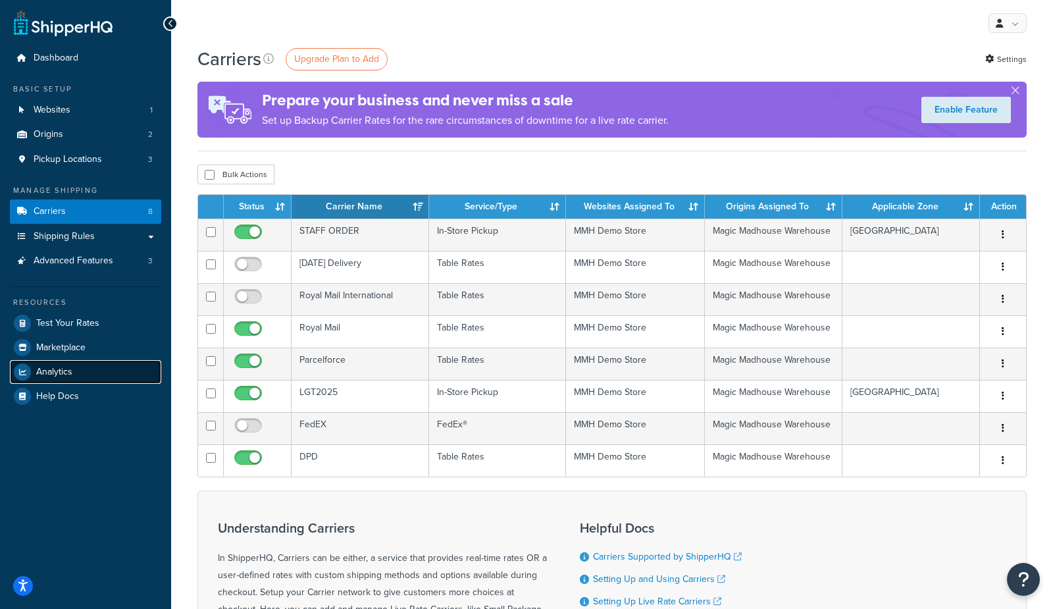
click at [76, 373] on link "Analytics" at bounding box center [85, 372] width 151 height 24
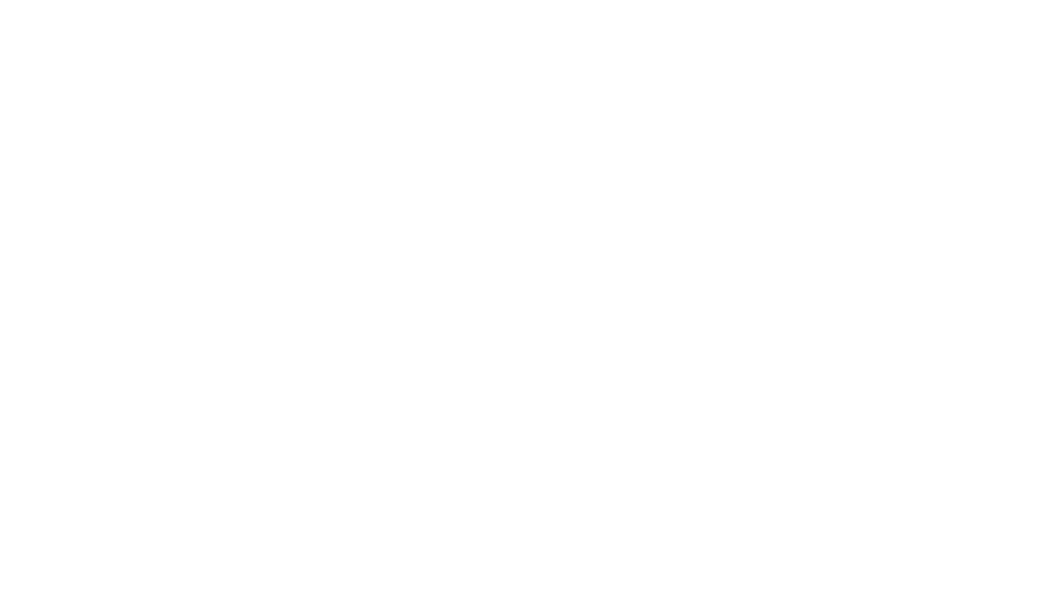
select select "last_7_days"
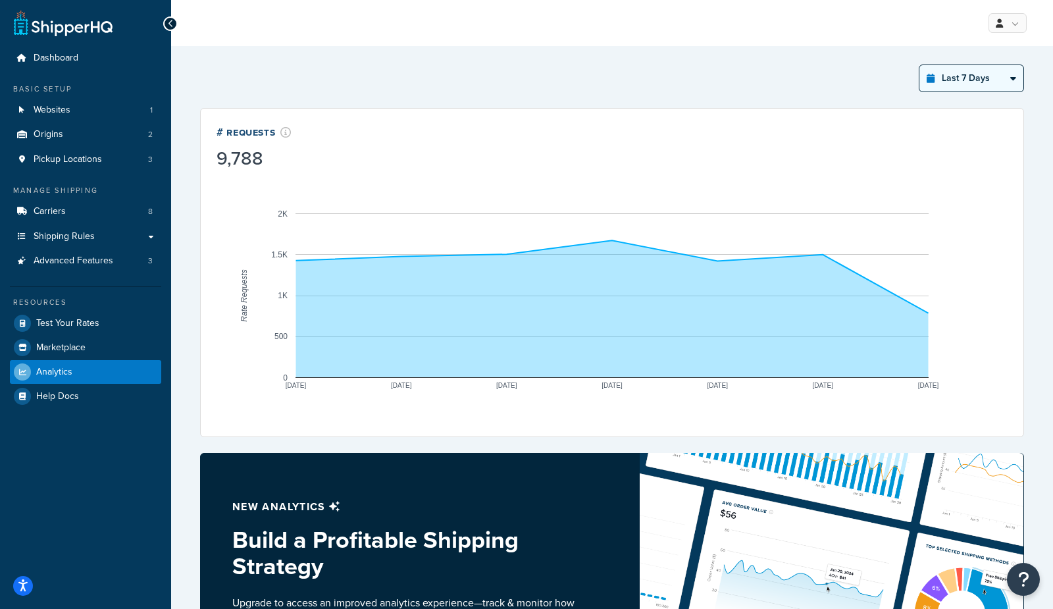
click at [941, 84] on select "Last 24 Hours Last 7 Days Last 30 Days Last 3 Months Last 6 Months Last 12 Mont…" at bounding box center [972, 78] width 104 height 26
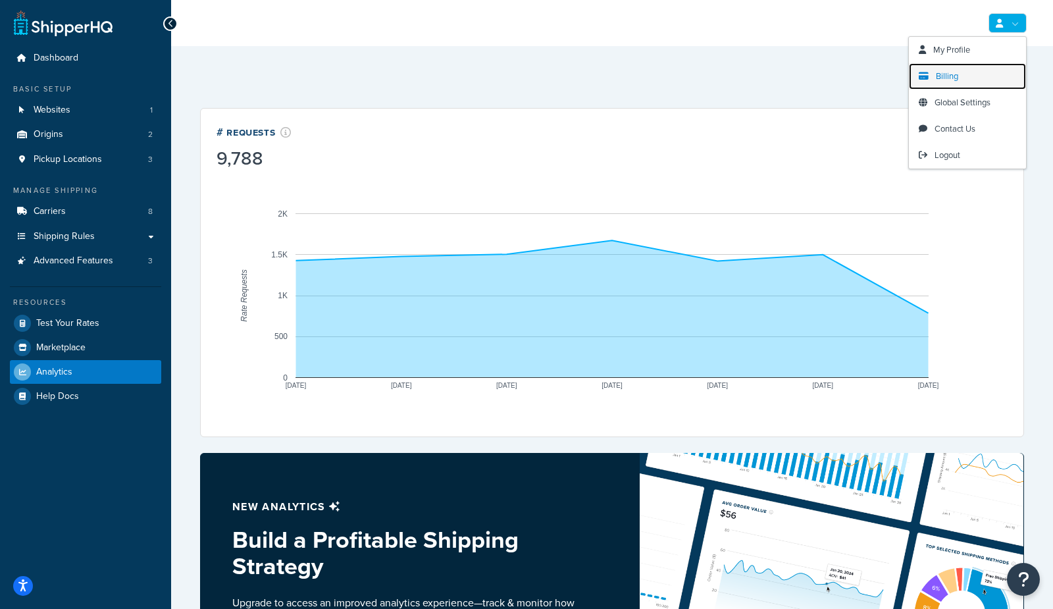
click at [941, 84] on link "Billing" at bounding box center [967, 76] width 117 height 26
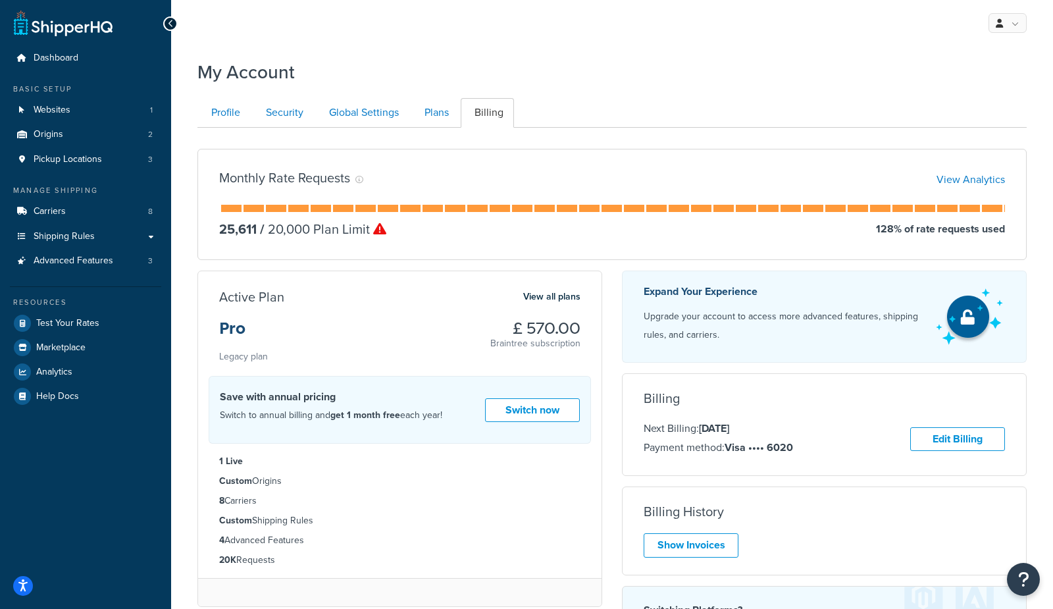
click at [704, 43] on div "My Profile Billing Global Settings Contact Us Logout" at bounding box center [612, 23] width 882 height 46
click at [434, 119] on link "Plans" at bounding box center [435, 113] width 49 height 30
